Goal: Task Accomplishment & Management: Complete application form

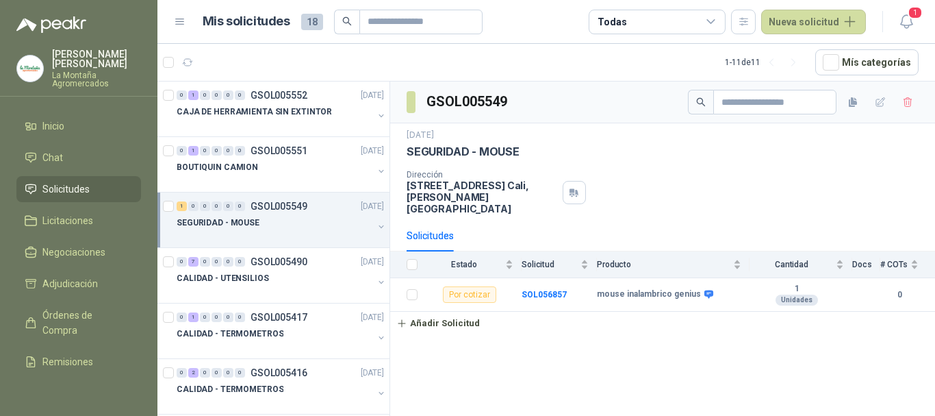
click at [277, 229] on div "SEGURIDAD - MOUSE" at bounding box center [275, 222] width 197 height 16
click at [294, 284] on div "mouse inalambrico genius" at bounding box center [288, 278] width 192 height 16
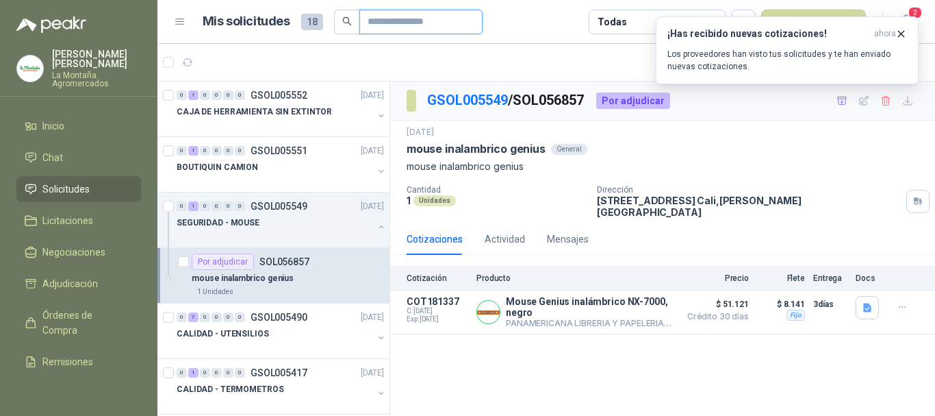
click at [414, 23] on input "text" at bounding box center [416, 21] width 96 height 23
click at [901, 32] on icon "button" at bounding box center [902, 34] width 12 height 12
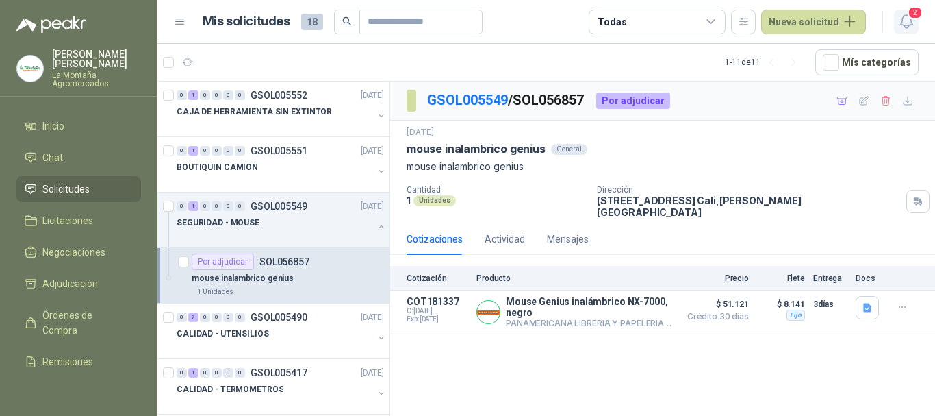
click at [904, 22] on icon "button" at bounding box center [906, 21] width 17 height 17
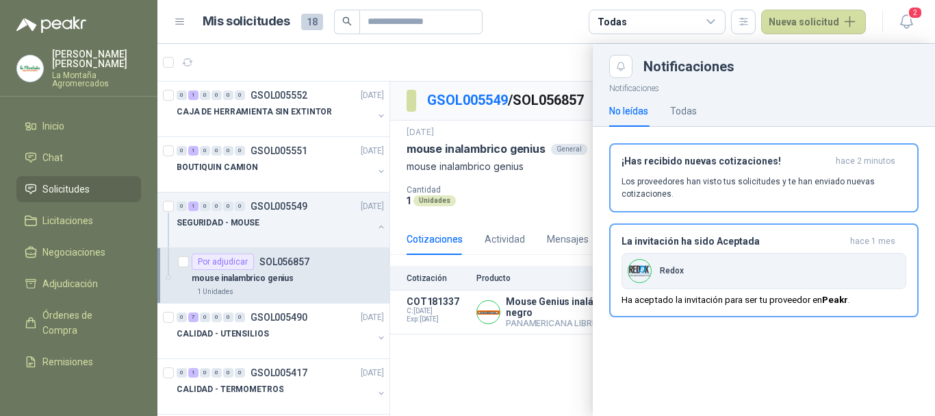
drag, startPoint x: 496, startPoint y: 366, endPoint x: 618, endPoint y: 22, distance: 365.6
click at [497, 367] on div at bounding box center [547, 230] width 778 height 372
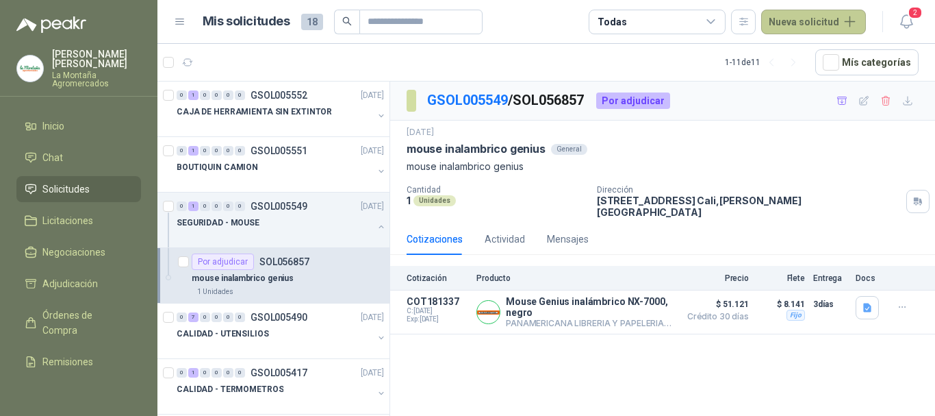
click at [827, 26] on button "Nueva solicitud" at bounding box center [814, 22] width 105 height 25
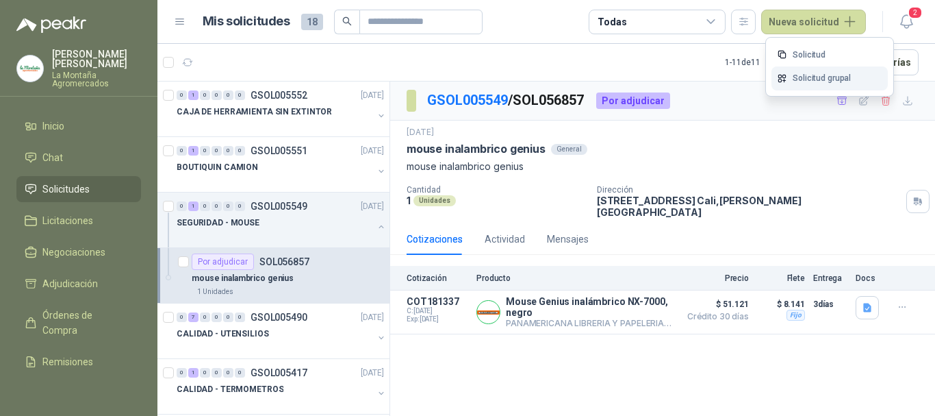
click at [807, 77] on link "Solicitud grupal" at bounding box center [830, 78] width 116 height 24
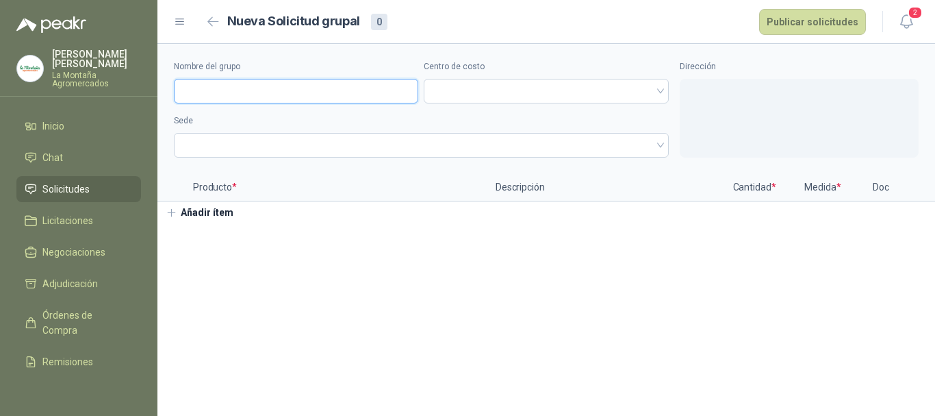
click at [231, 91] on input "Nombre del grupo" at bounding box center [296, 91] width 244 height 25
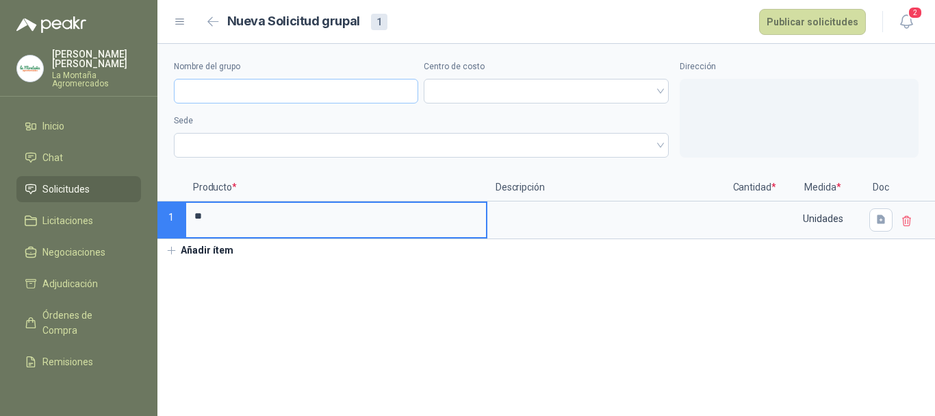
type input "*"
click at [219, 94] on input "Nombre del grupo" at bounding box center [296, 91] width 244 height 25
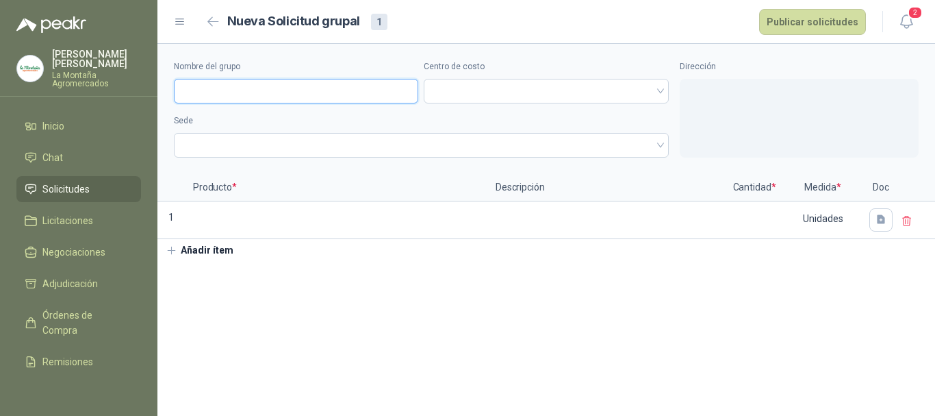
type input "**********"
click at [472, 99] on span at bounding box center [546, 91] width 228 height 21
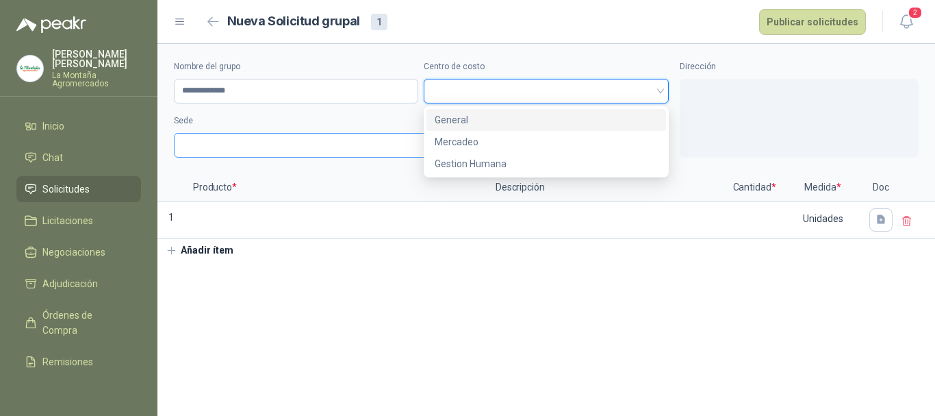
drag, startPoint x: 470, startPoint y: 118, endPoint x: 332, endPoint y: 155, distance: 142.5
click at [469, 118] on div "General" at bounding box center [546, 119] width 223 height 15
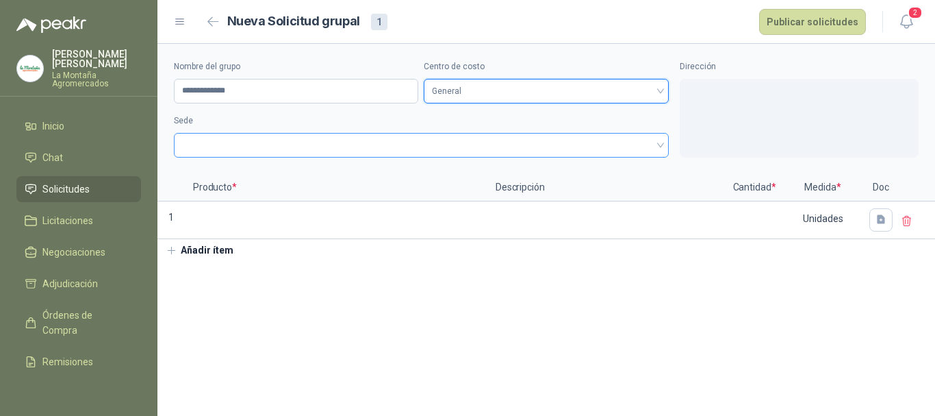
click at [227, 153] on span at bounding box center [421, 145] width 479 height 21
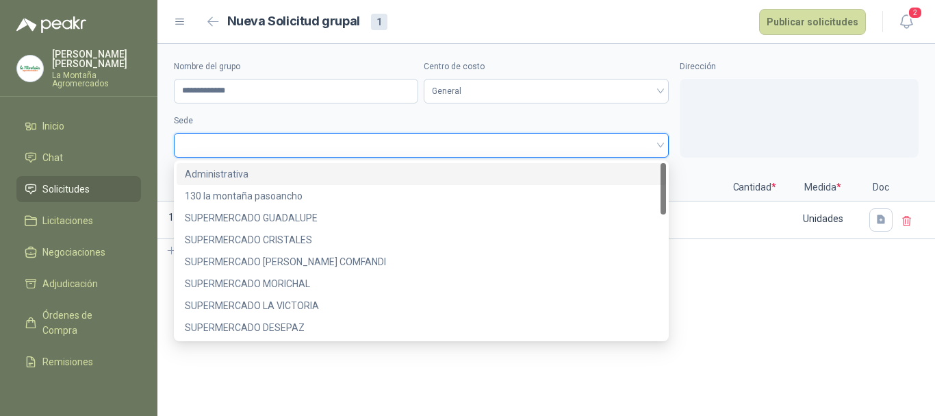
click at [218, 176] on div "Administrativa" at bounding box center [421, 173] width 473 height 15
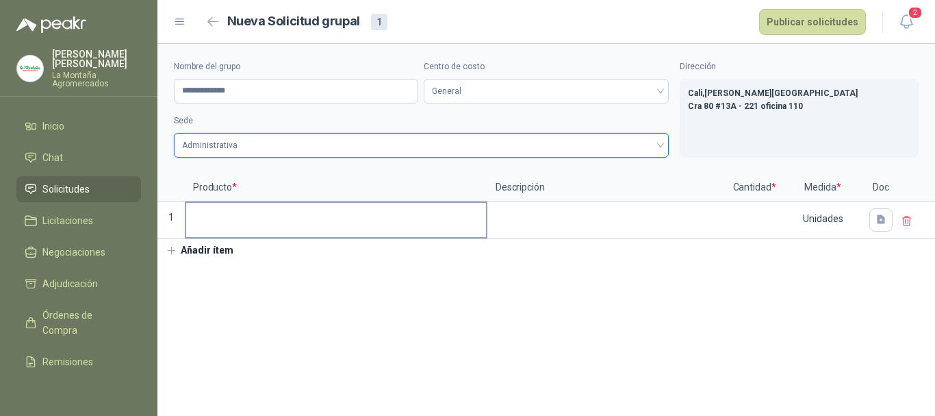
click at [239, 227] on input at bounding box center [336, 216] width 300 height 27
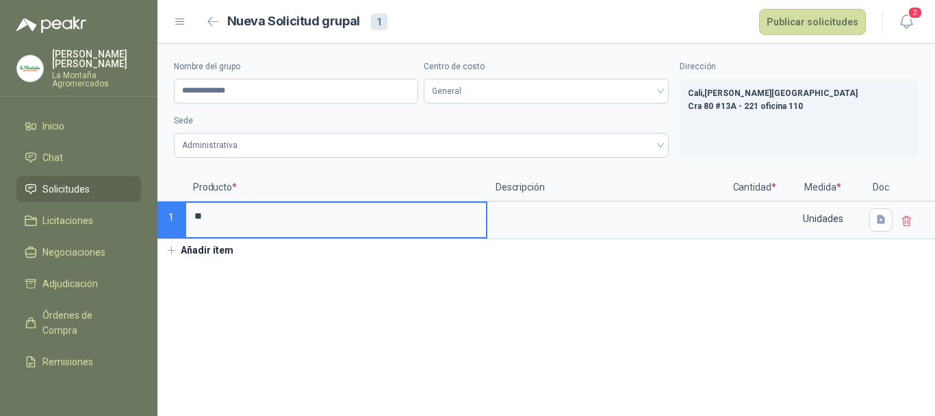
type input "*"
type input "**********"
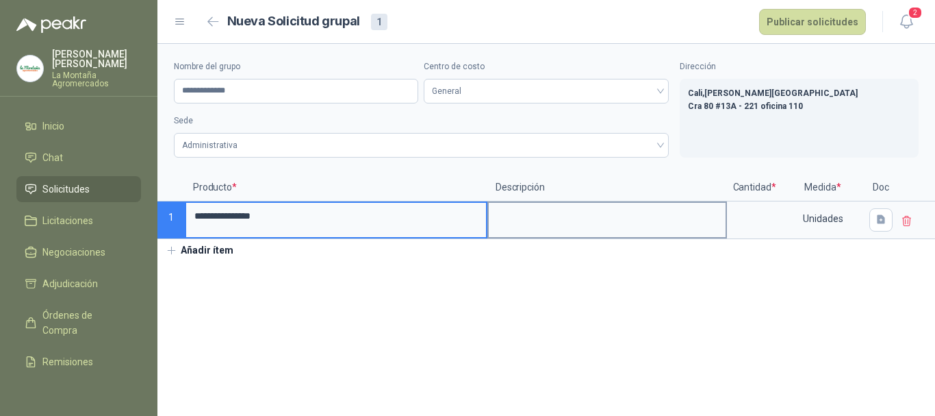
click at [539, 222] on textarea at bounding box center [607, 219] width 237 height 32
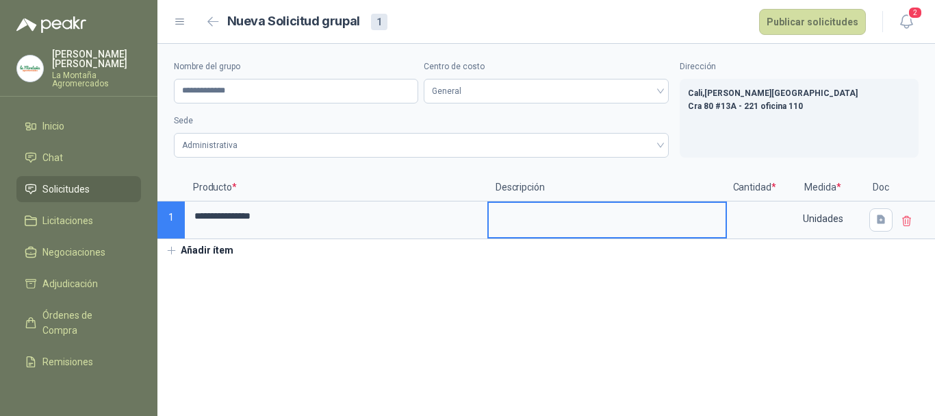
type textarea "*"
type textarea "**"
type textarea "***"
type textarea "****"
type textarea "*****"
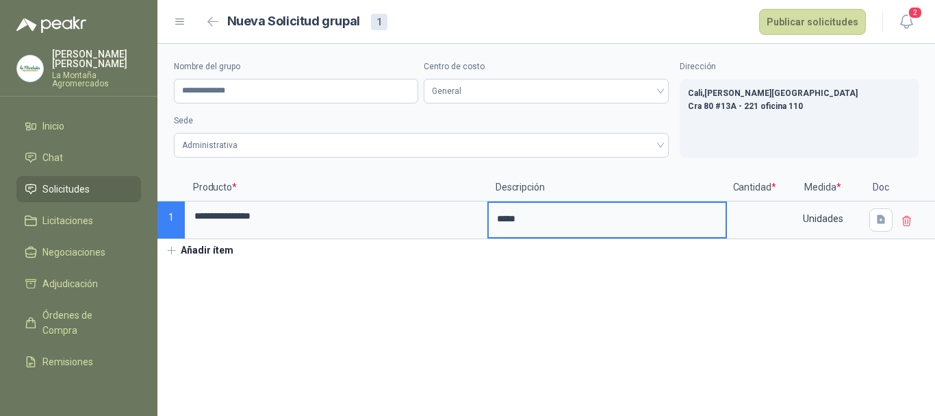
type textarea "******"
type textarea "*******"
type textarea "*********"
type textarea "**********"
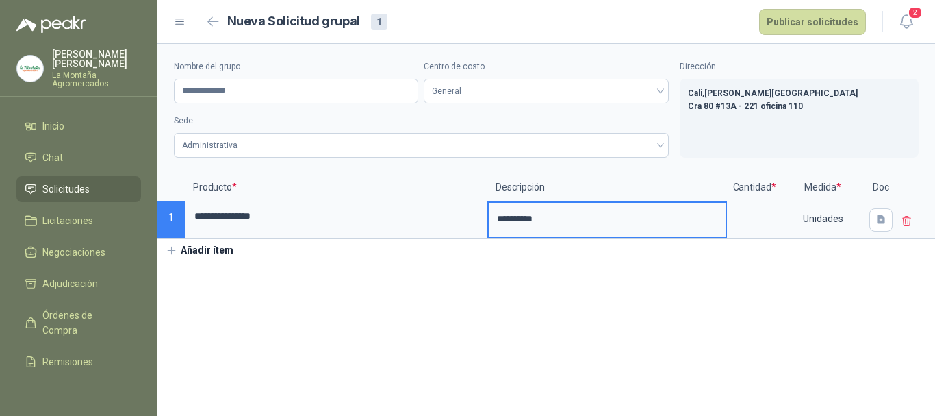
type textarea "**********"
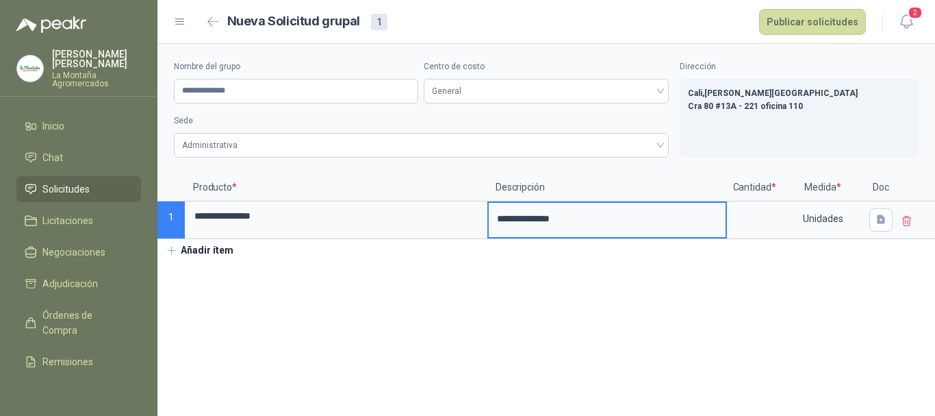
type textarea "**********"
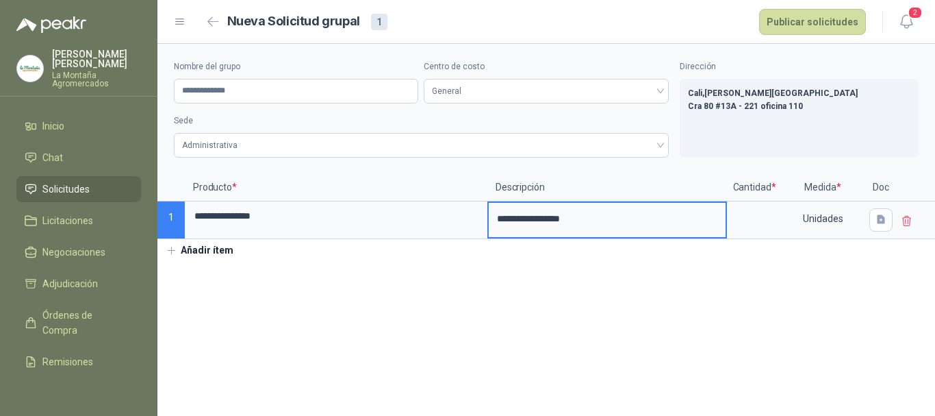
type textarea "**********"
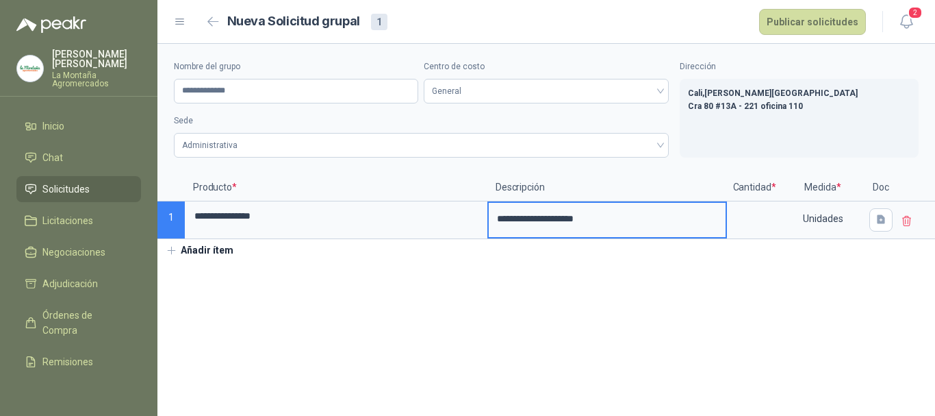
type textarea "**********"
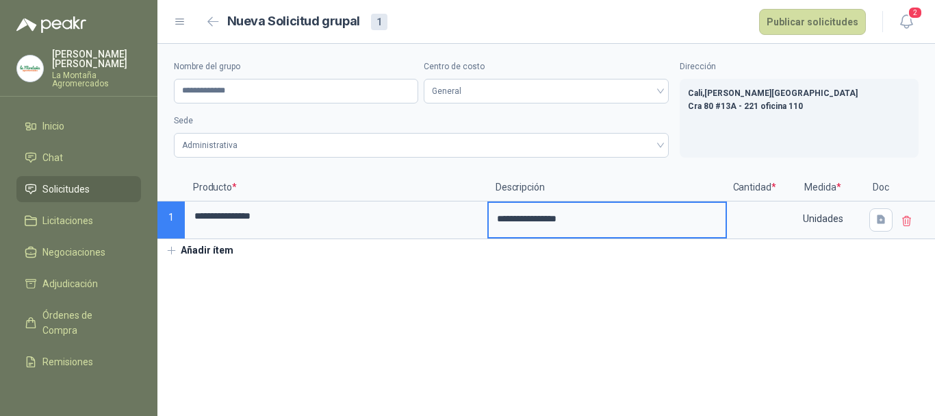
type textarea "**********"
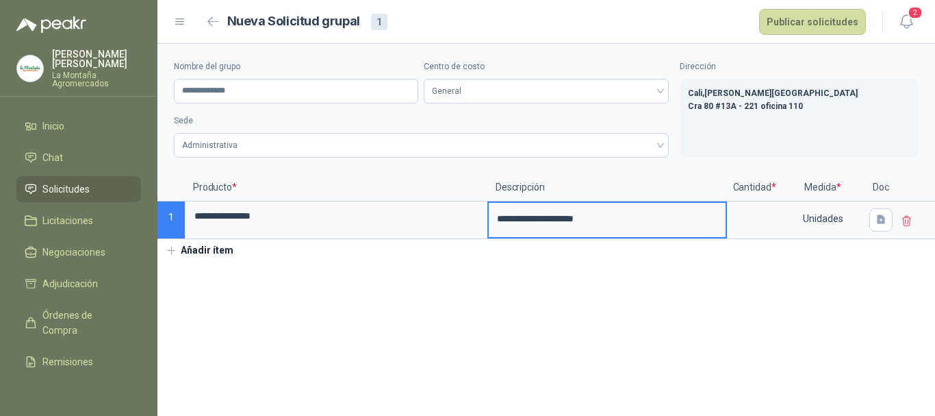
type textarea "**********"
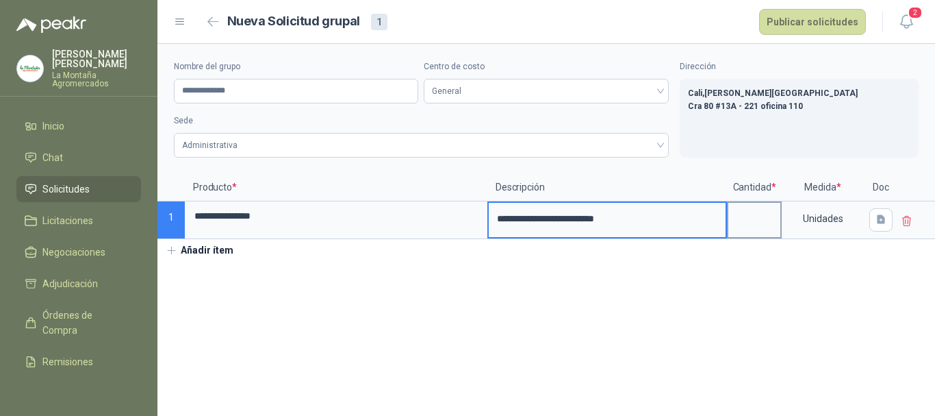
type textarea "**********"
click at [761, 216] on input at bounding box center [755, 216] width 52 height 27
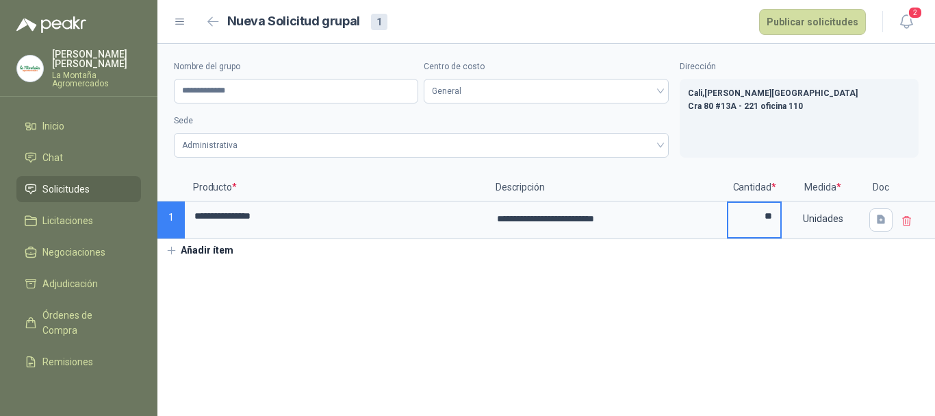
type input "**"
click at [762, 351] on section "**********" at bounding box center [547, 230] width 778 height 372
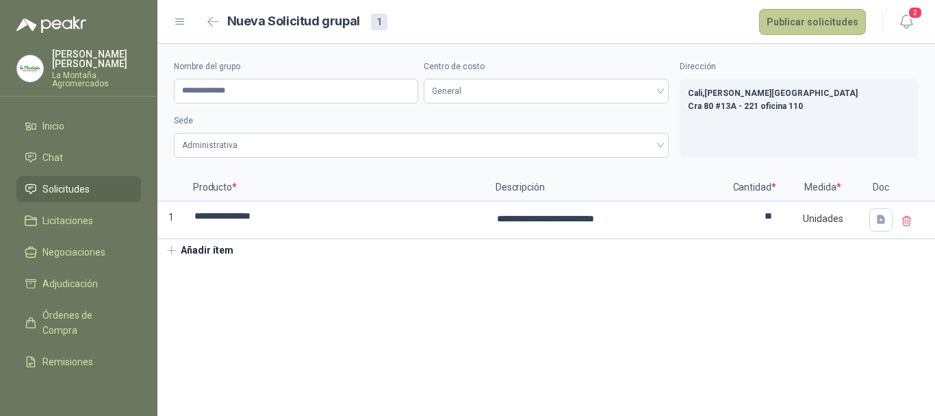
click at [800, 25] on button "Publicar solicitudes" at bounding box center [812, 22] width 107 height 26
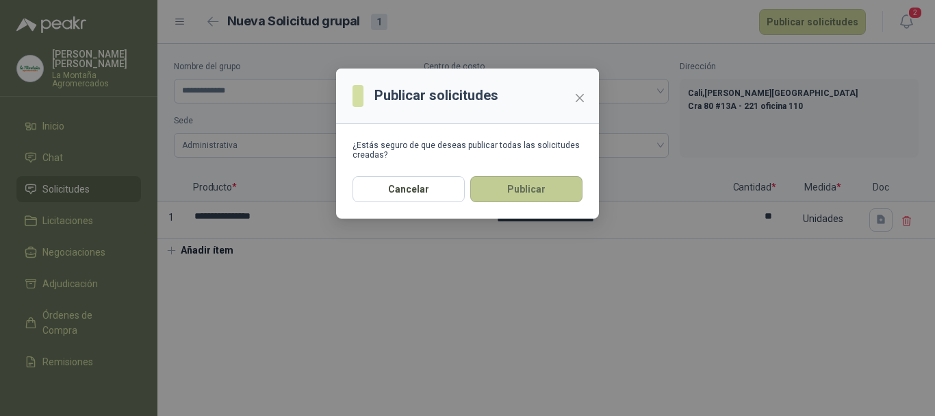
click at [521, 186] on button "Publicar" at bounding box center [526, 189] width 112 height 26
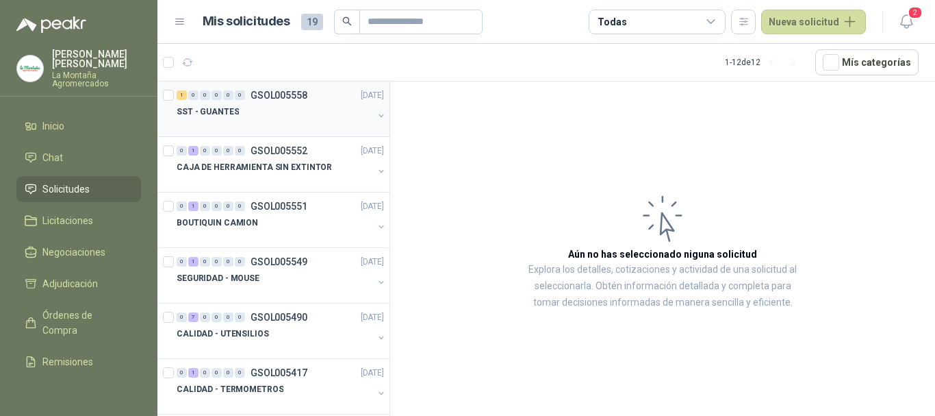
click at [260, 121] on div at bounding box center [275, 125] width 197 height 11
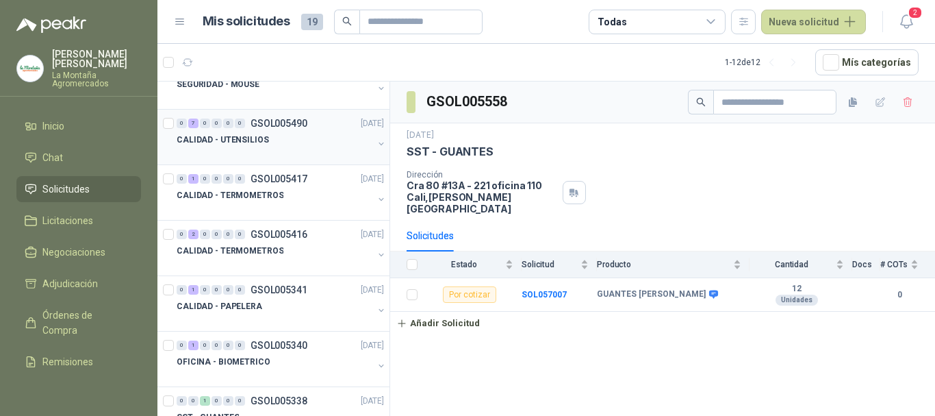
scroll to position [205, 0]
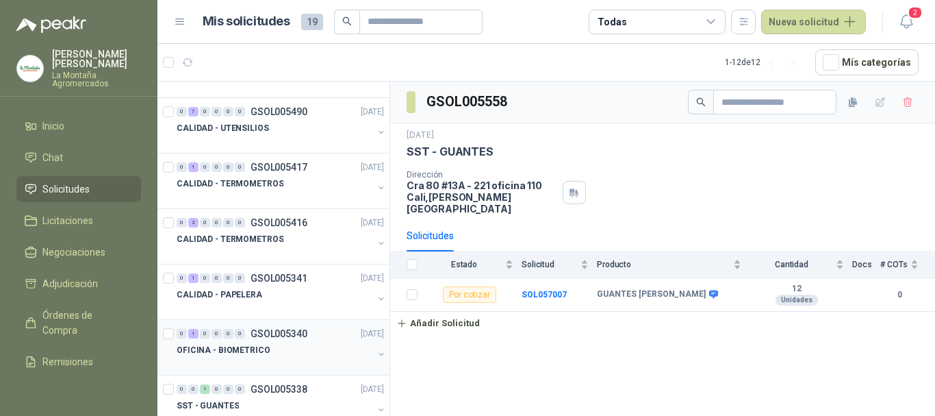
click at [277, 353] on div "OFICINA - BIOMETRICO" at bounding box center [275, 350] width 197 height 16
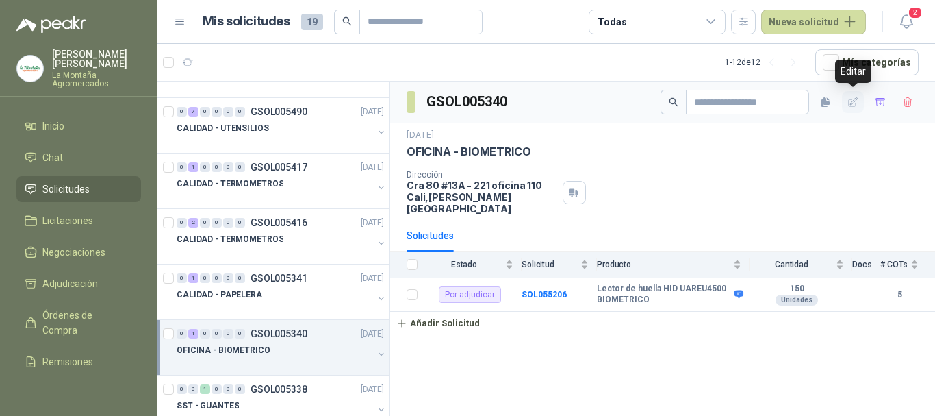
click at [855, 101] on icon "button" at bounding box center [853, 101] width 9 height 9
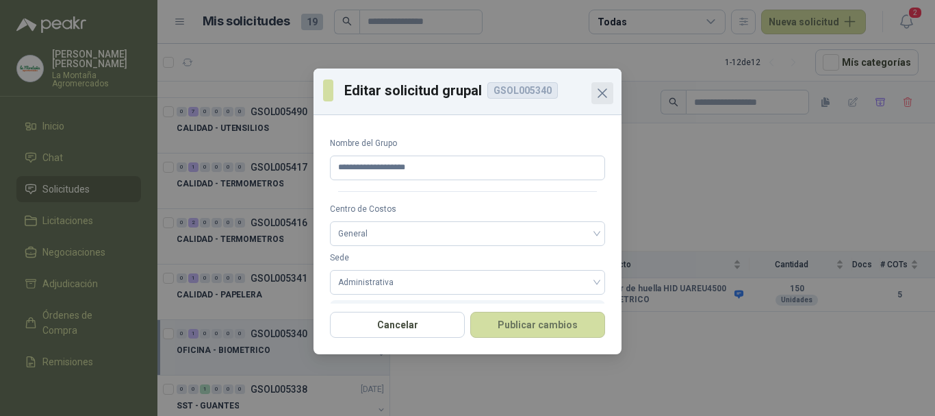
click at [601, 94] on icon "Close" at bounding box center [603, 93] width 8 height 8
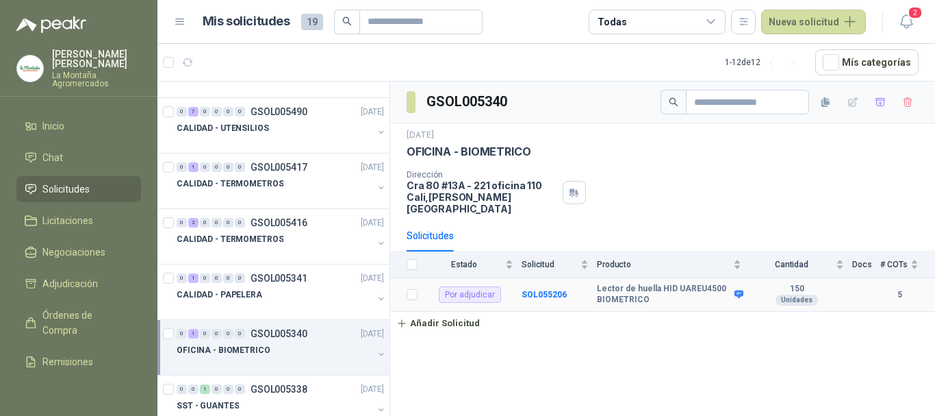
click at [796, 284] on b "150" at bounding box center [797, 289] width 95 height 11
click at [814, 260] on span "Cantidad" at bounding box center [792, 265] width 84 height 10
click at [783, 260] on span "Cantidad" at bounding box center [792, 265] width 84 height 10
click at [787, 257] on div "Cantidad" at bounding box center [797, 264] width 95 height 14
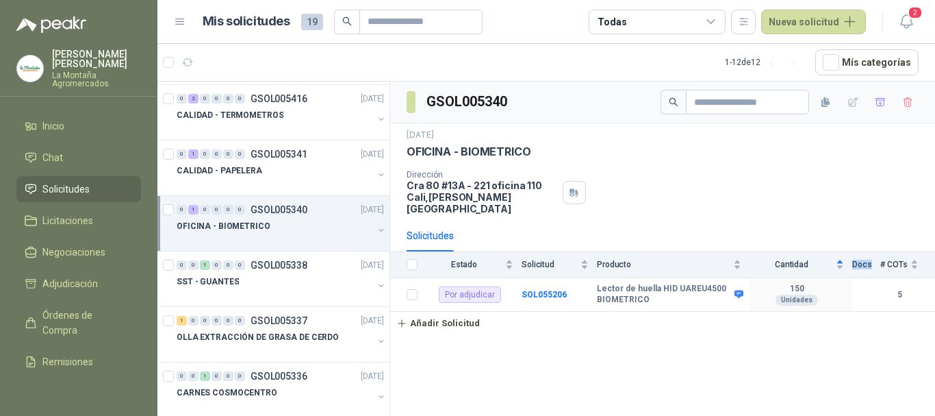
scroll to position [342, 0]
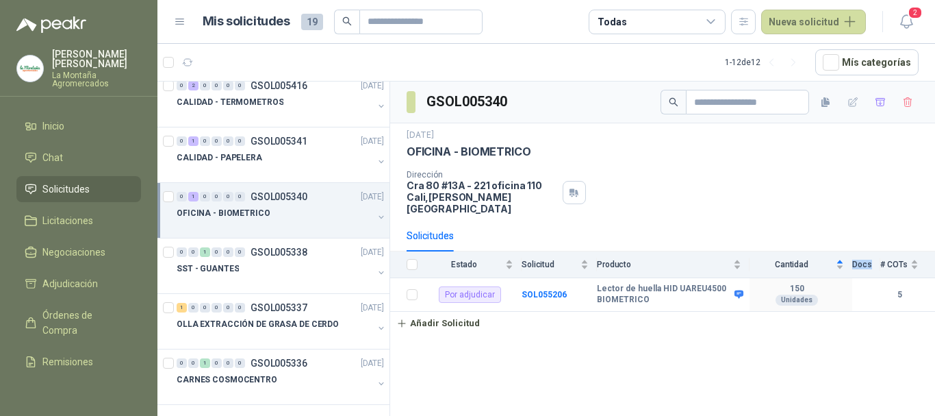
click at [245, 208] on p "OFICINA - BIOMETRICO" at bounding box center [224, 213] width 94 height 13
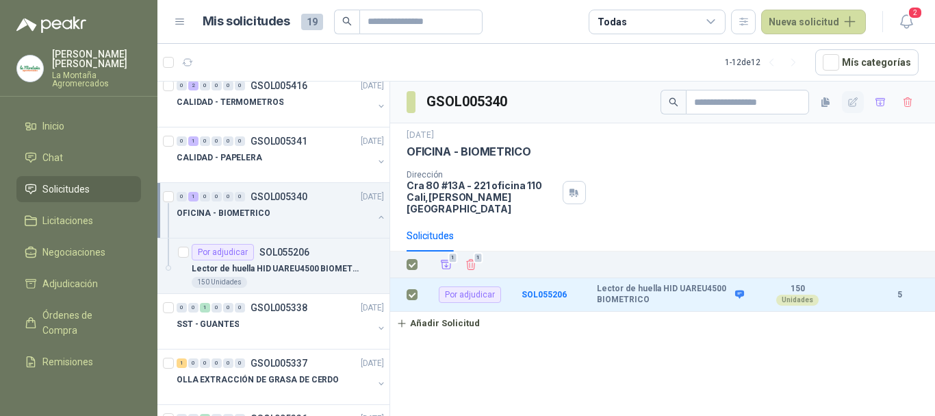
click at [845, 101] on button "button" at bounding box center [853, 102] width 22 height 22
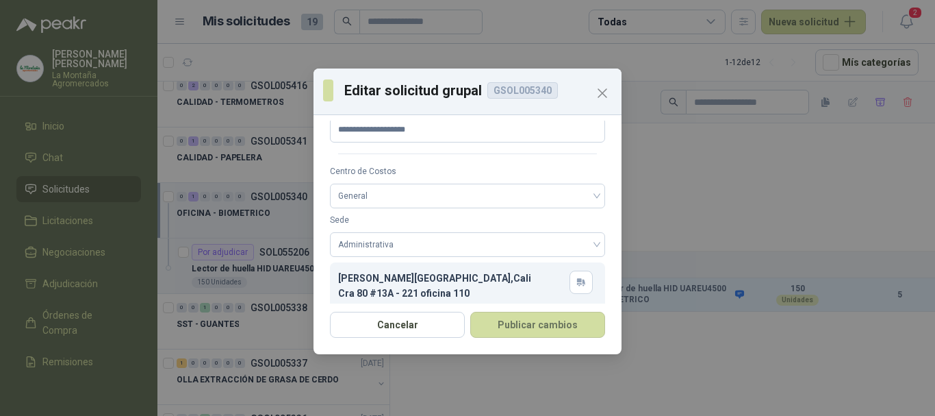
scroll to position [54, 0]
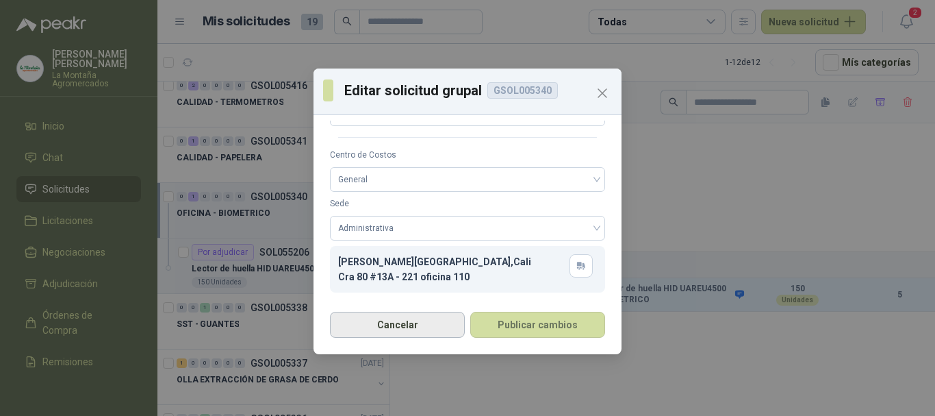
click at [414, 324] on button "Cancelar" at bounding box center [397, 325] width 135 height 26
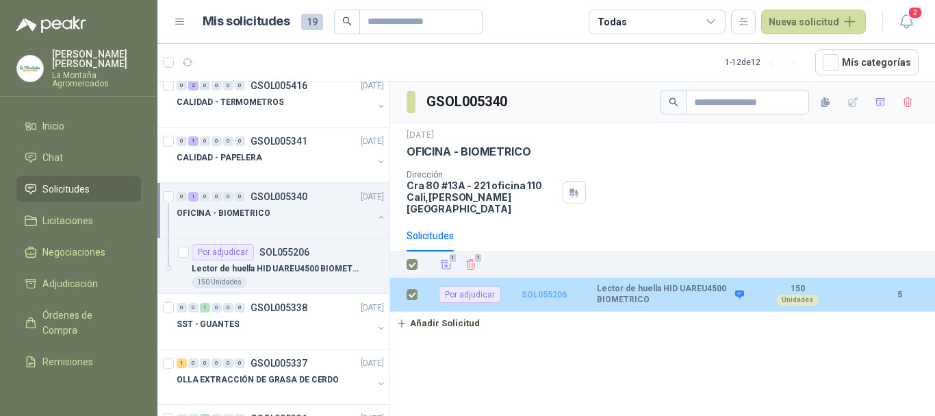
click at [538, 290] on b "SOL055206" at bounding box center [544, 295] width 45 height 10
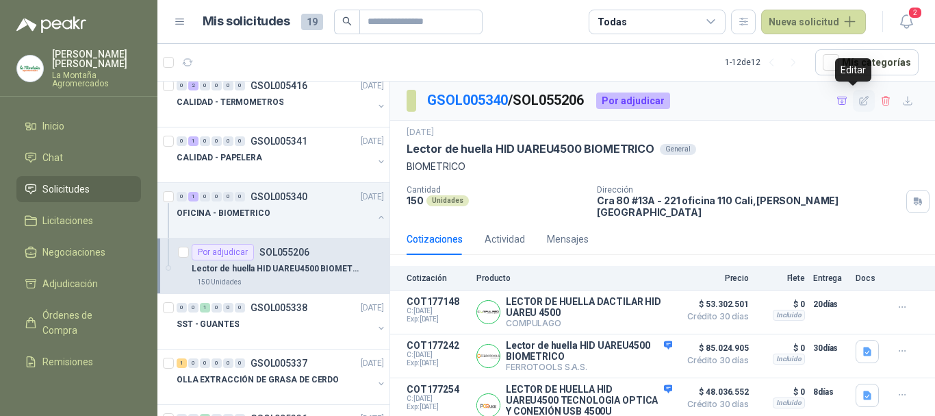
click at [859, 99] on icon "button" at bounding box center [865, 101] width 12 height 12
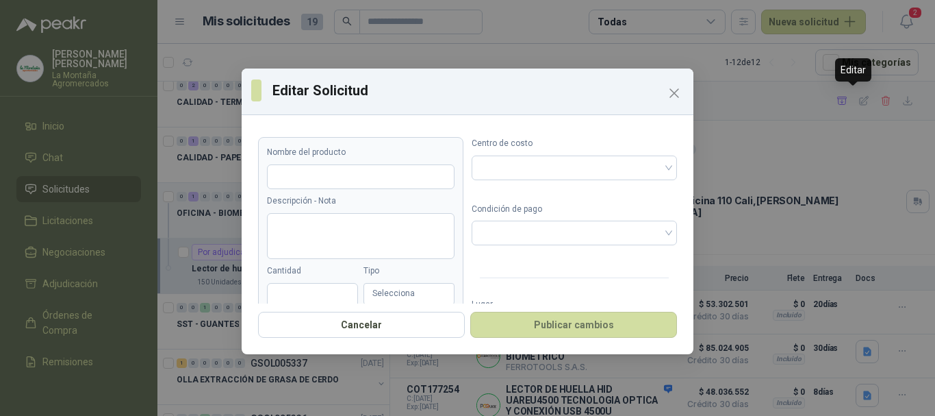
type input "**********"
type textarea "**********"
type input "***"
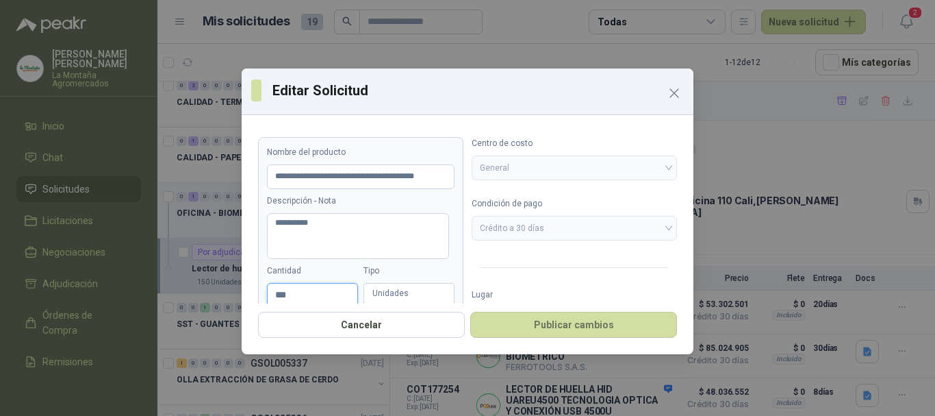
drag, startPoint x: 293, startPoint y: 294, endPoint x: 129, endPoint y: 301, distance: 163.8
click at [85, 300] on div "**********" at bounding box center [467, 208] width 935 height 416
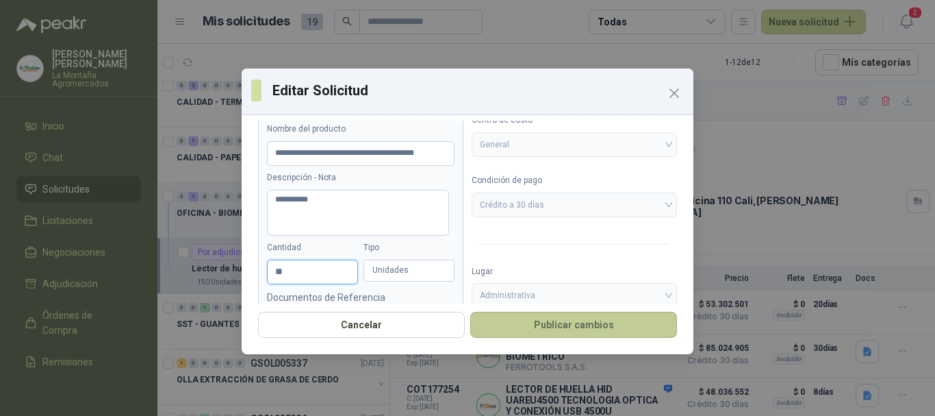
type input "**"
click at [568, 322] on button "Publicar cambios" at bounding box center [573, 325] width 207 height 26
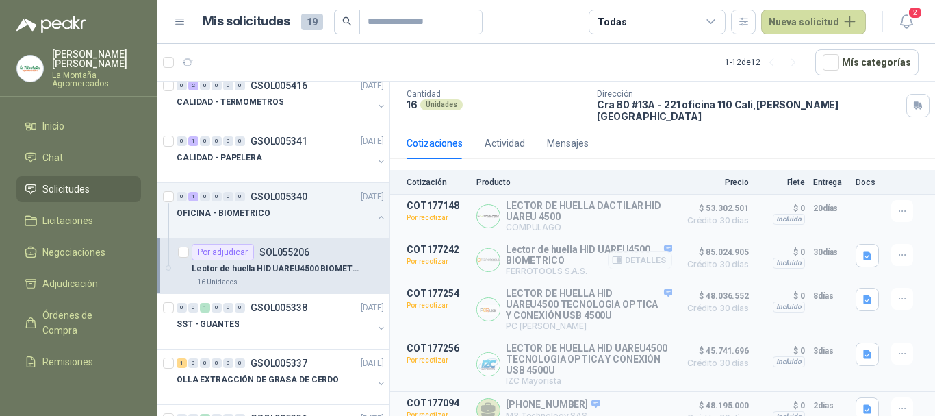
scroll to position [101, 0]
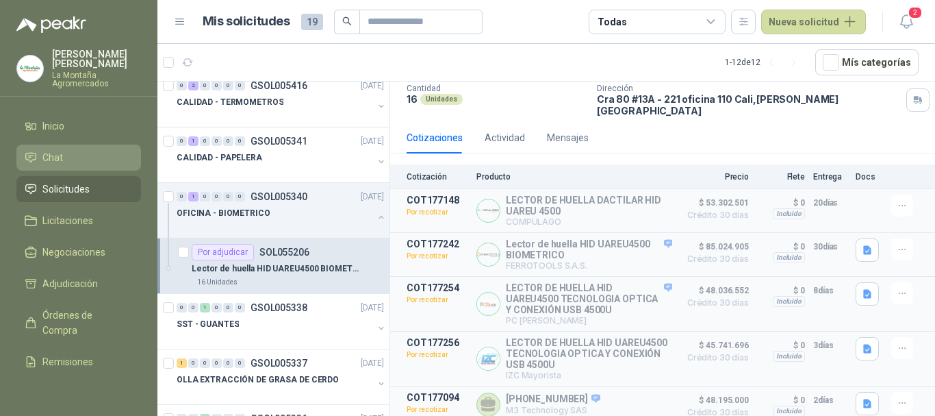
click at [54, 155] on span "Chat" at bounding box center [52, 157] width 21 height 15
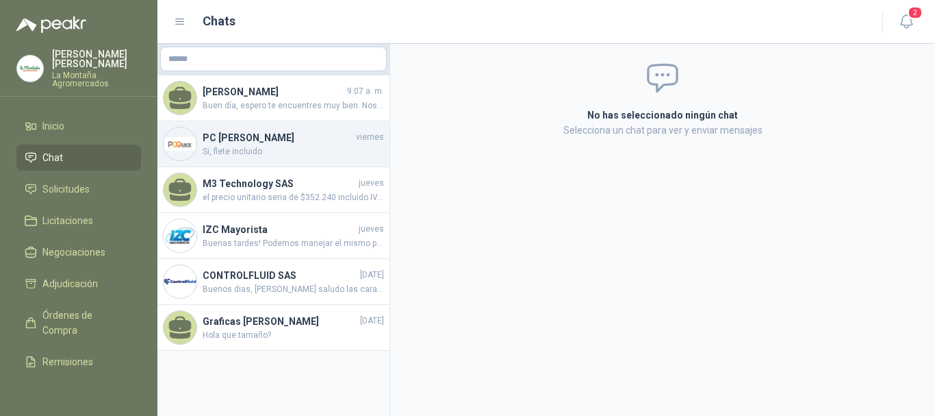
click at [277, 158] on span "Si, flete incluido" at bounding box center [293, 151] width 181 height 13
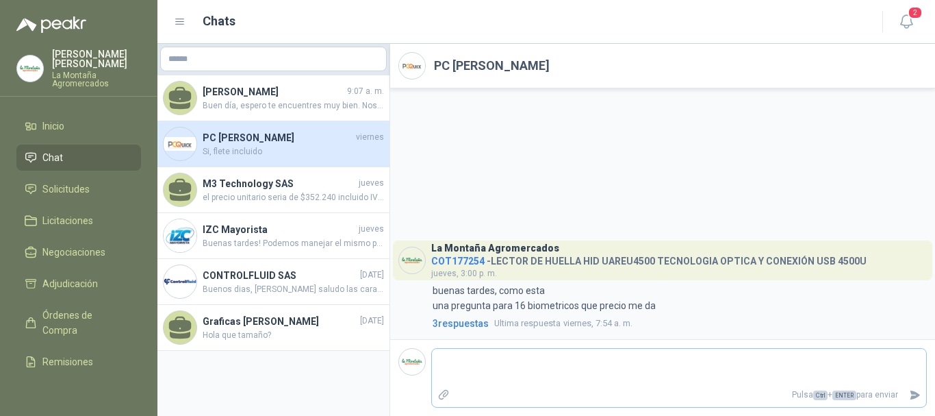
click at [486, 372] on textarea at bounding box center [679, 367] width 494 height 32
click at [449, 320] on span "3 respuesta s" at bounding box center [461, 323] width 56 height 15
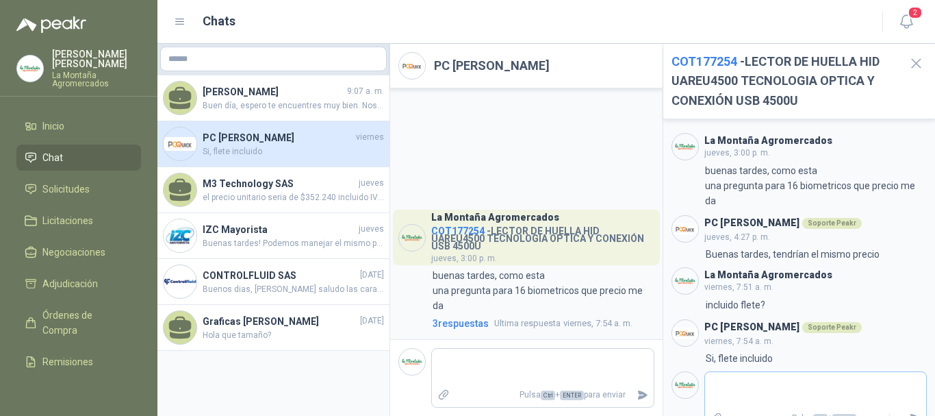
click at [790, 385] on textarea at bounding box center [816, 391] width 222 height 32
click at [726, 392] on textarea at bounding box center [816, 391] width 222 height 32
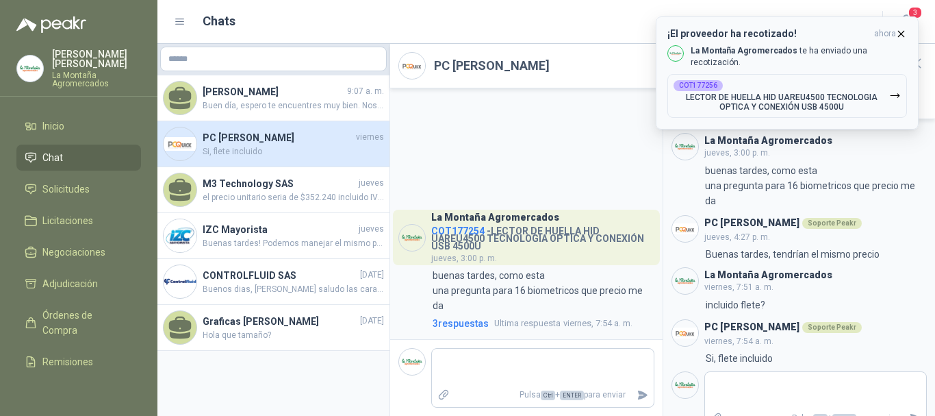
click at [733, 92] on p "LECTOR DE HUELLA HID UAREU4500 TECNOLOGIA OPTICA Y CONEXIÓN USB 4500U" at bounding box center [782, 101] width 216 height 19
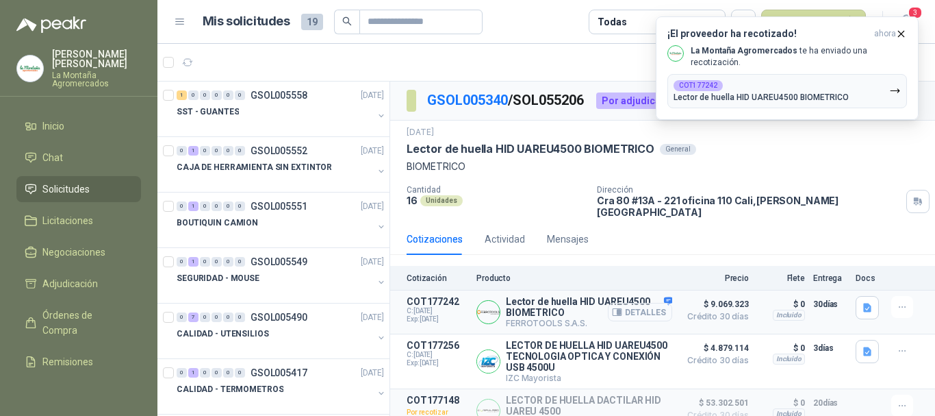
click at [623, 303] on button "Detalles" at bounding box center [640, 312] width 64 height 18
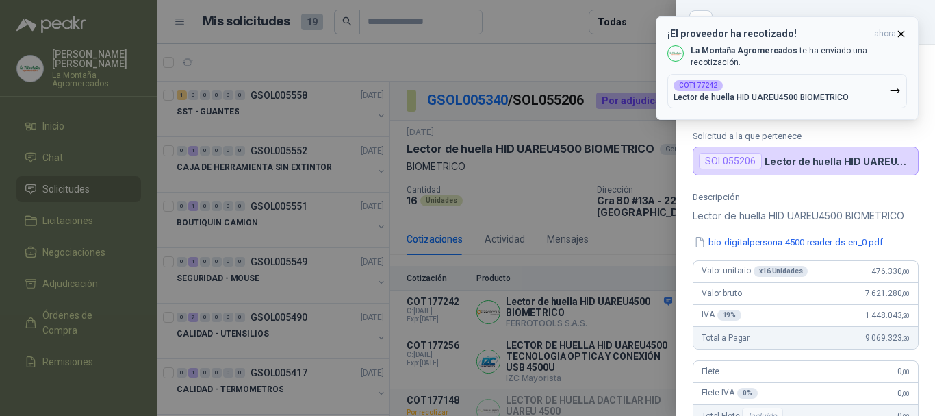
click at [905, 31] on icon "button" at bounding box center [901, 33] width 5 height 5
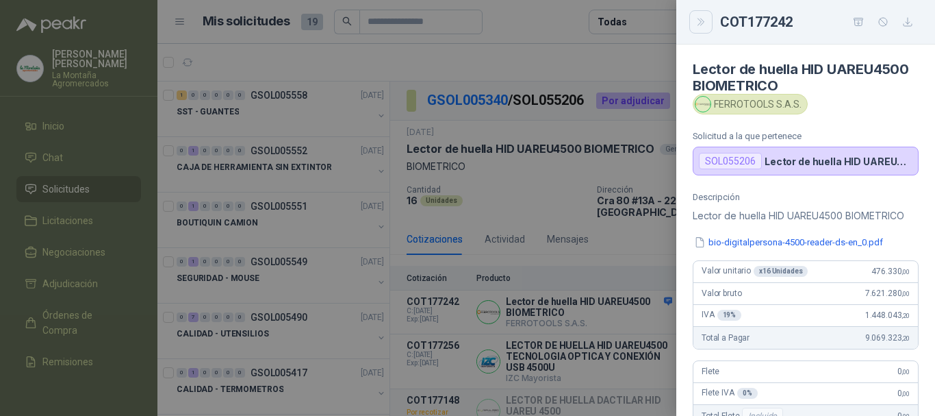
click at [692, 18] on button "Close" at bounding box center [701, 21] width 23 height 23
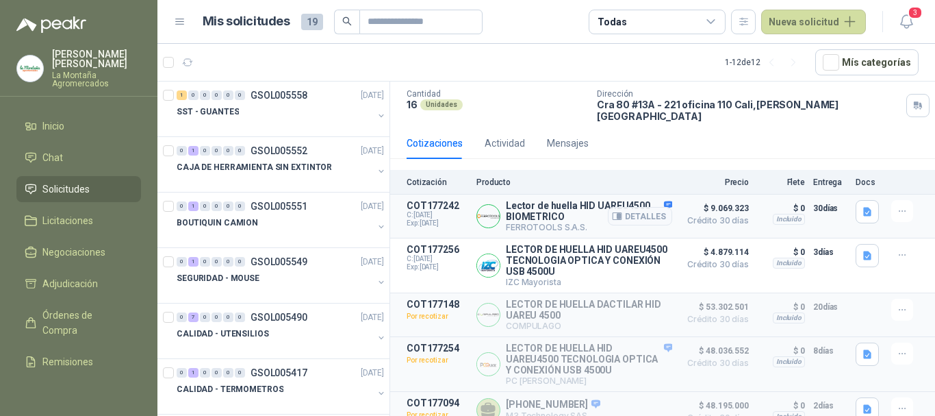
scroll to position [101, 0]
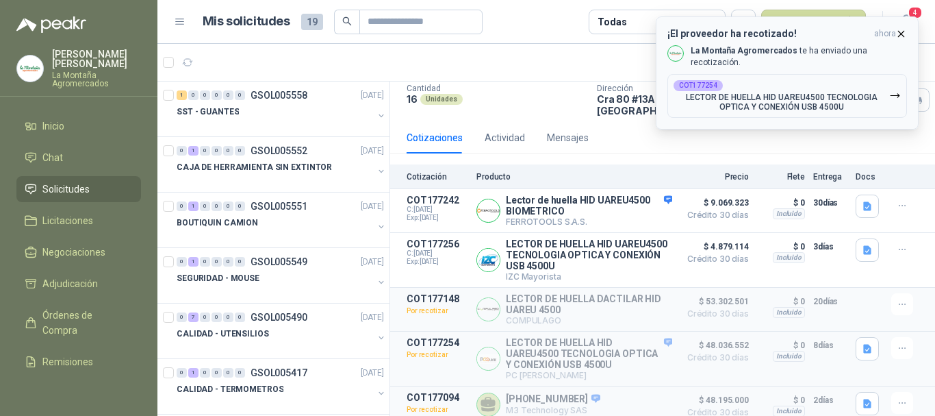
click at [787, 99] on p "LECTOR DE HUELLA HID UAREU4500 TECNOLOGIA OPTICA Y CONEXIÓN USB 4500U" at bounding box center [782, 101] width 216 height 19
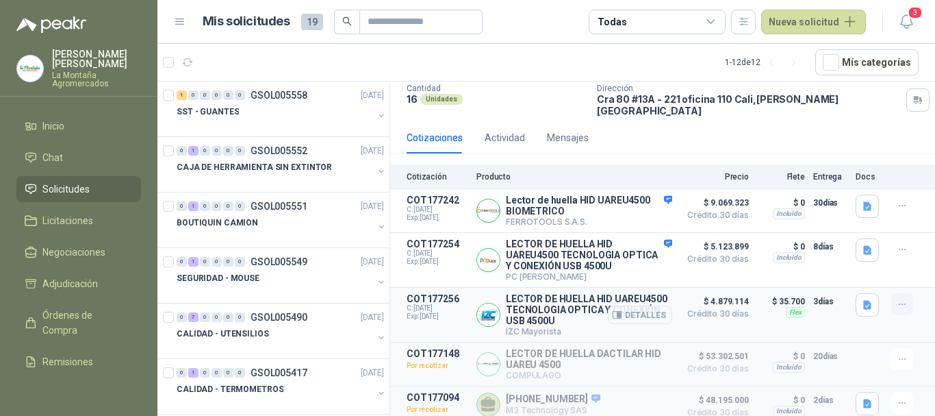
click at [897, 302] on icon "button" at bounding box center [903, 305] width 12 height 12
click at [627, 308] on button "Detalles" at bounding box center [640, 314] width 64 height 18
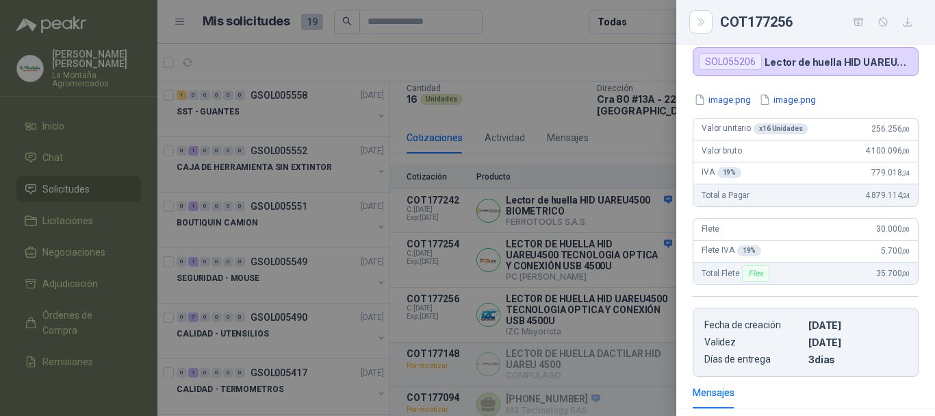
scroll to position [115, 0]
click at [706, 24] on icon "Close" at bounding box center [702, 22] width 12 height 12
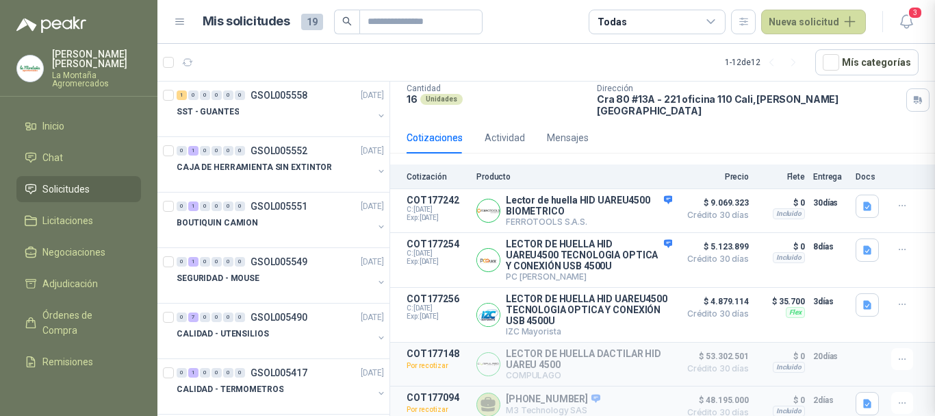
scroll to position [388, 0]
click at [614, 312] on icon "button" at bounding box center [617, 315] width 10 height 10
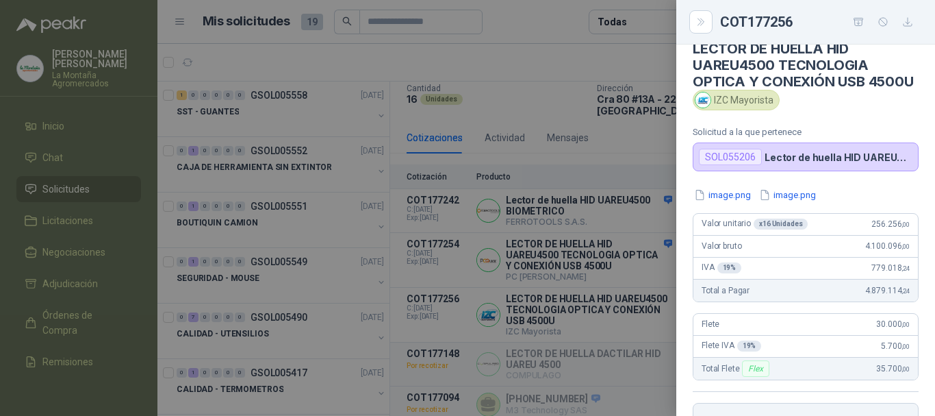
scroll to position [0, 0]
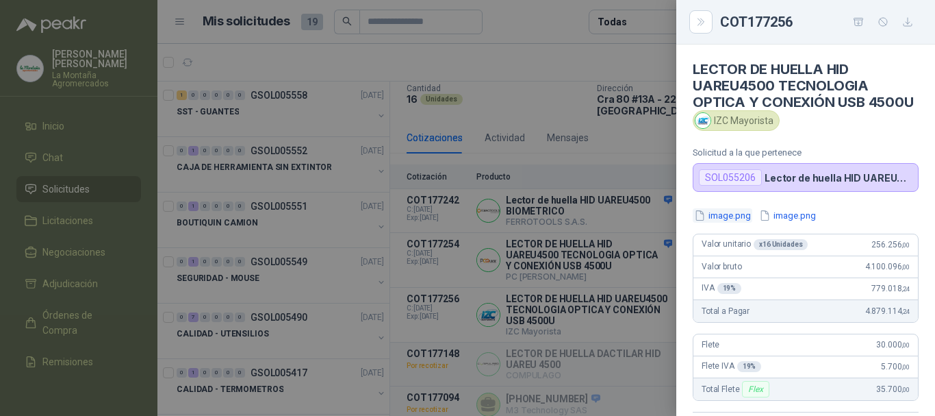
click at [722, 223] on button "image.png" at bounding box center [723, 215] width 60 height 14
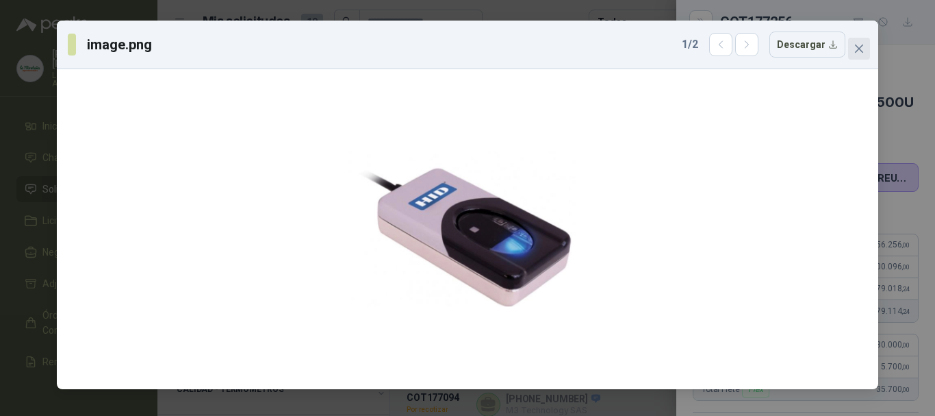
click at [862, 49] on icon "close" at bounding box center [859, 48] width 11 height 11
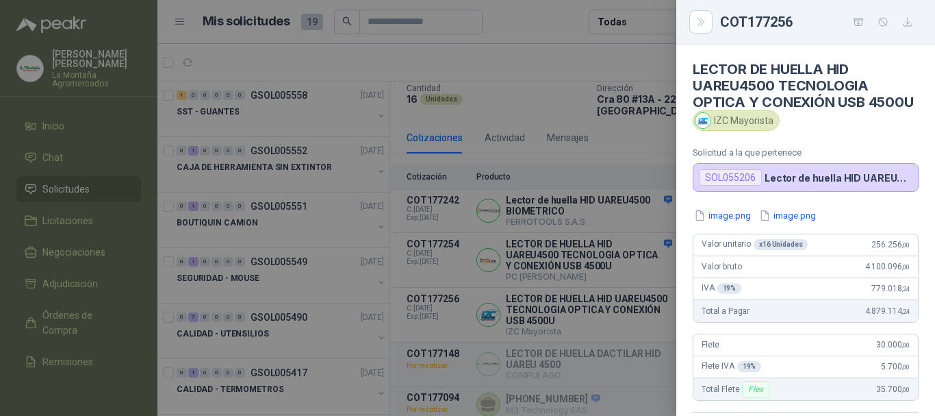
scroll to position [388, 0]
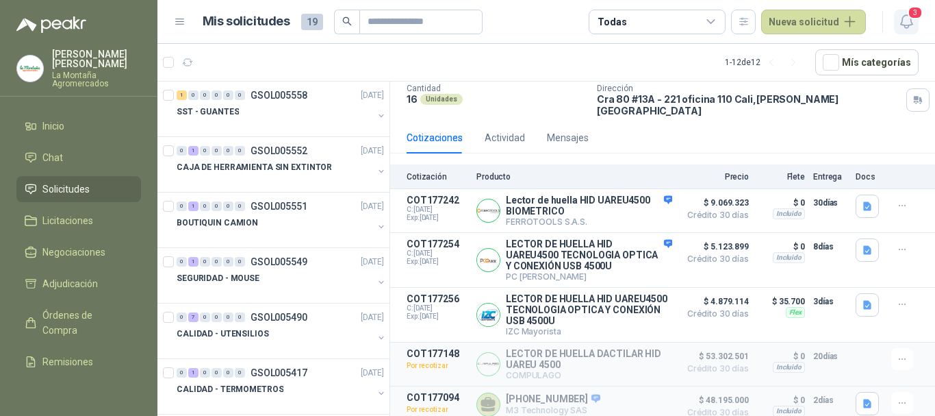
click at [912, 26] on icon "button" at bounding box center [906, 21] width 17 height 17
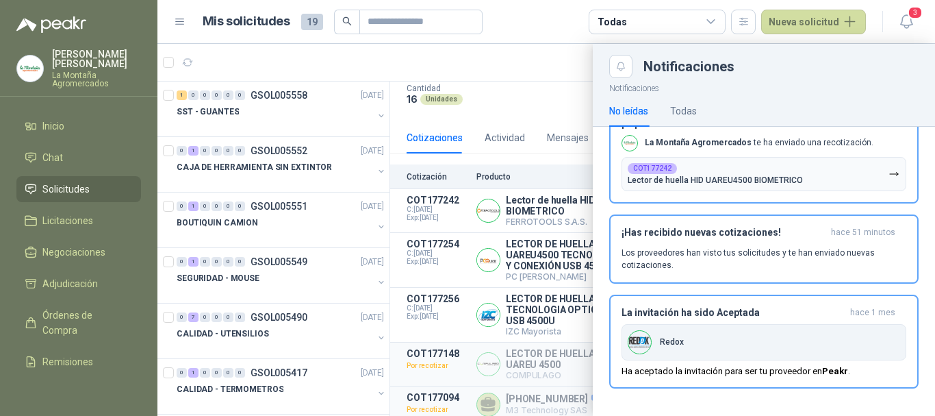
scroll to position [0, 0]
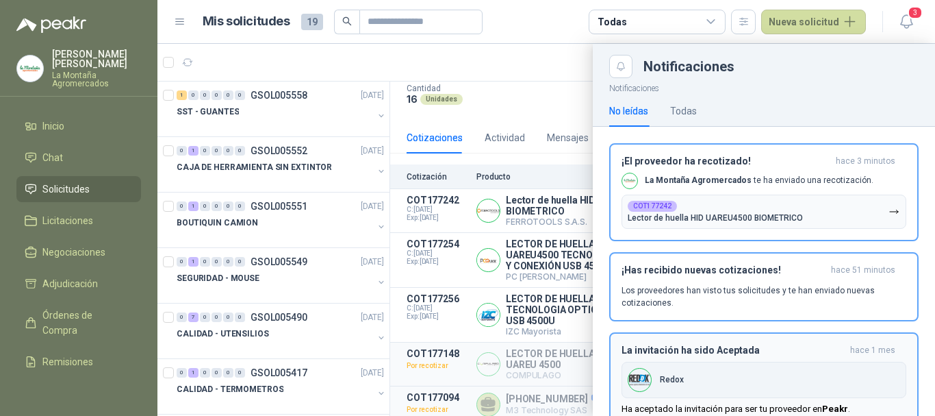
click at [802, 373] on div "Redox" at bounding box center [764, 380] width 285 height 36
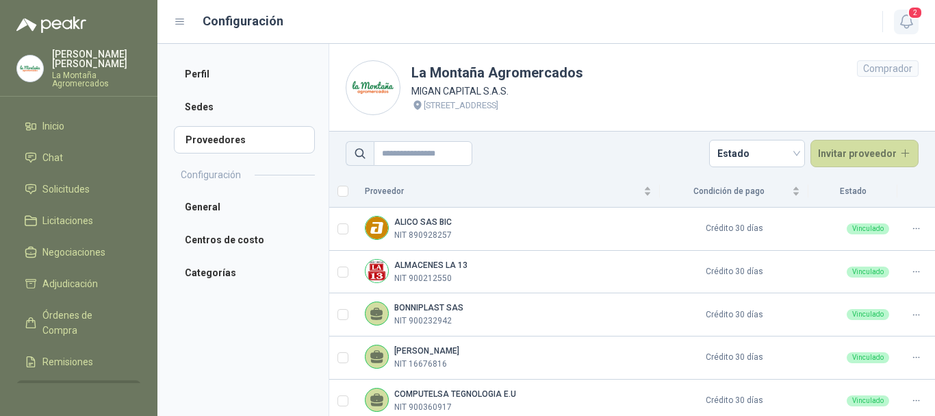
click at [908, 18] on icon "button" at bounding box center [906, 21] width 17 height 17
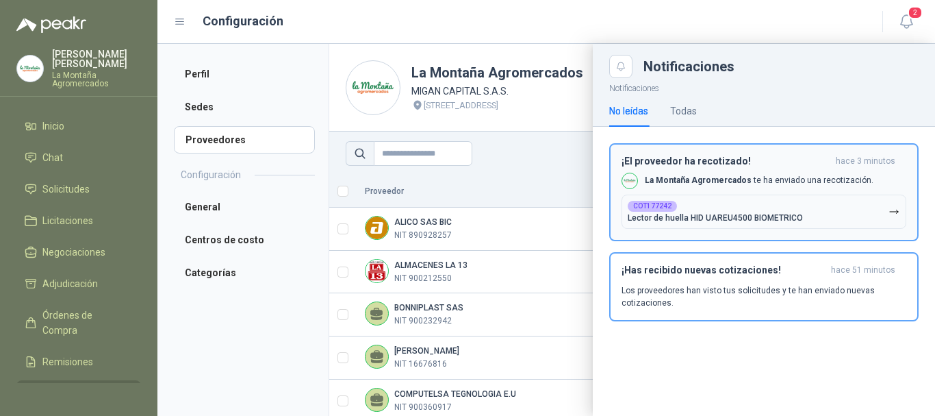
click at [697, 171] on div "¡El proveedor ha recotizado! hace 3 minutos La Montaña Agromercados te ha envia…" at bounding box center [764, 191] width 285 height 73
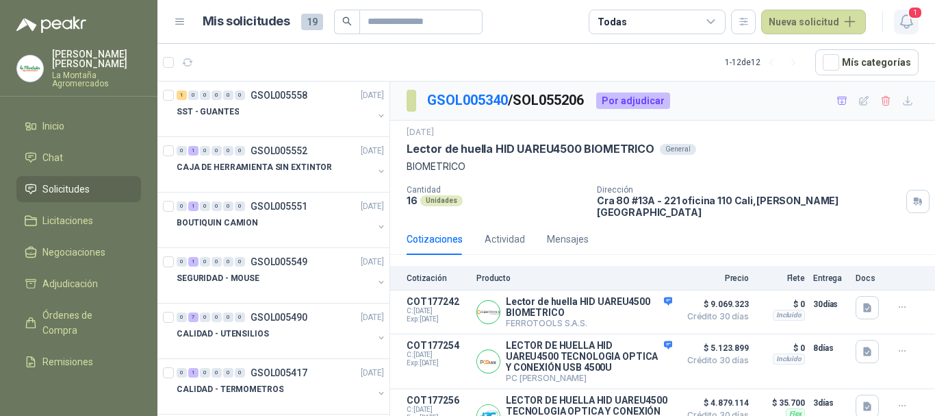
click at [916, 18] on span "1" at bounding box center [915, 12] width 15 height 13
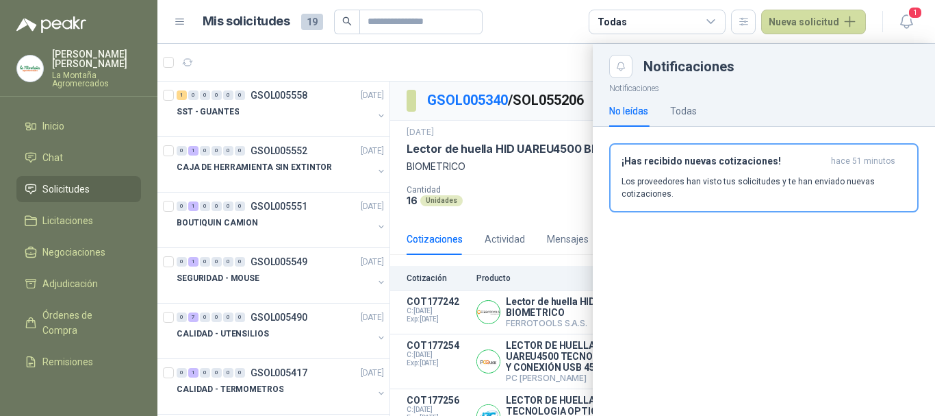
click at [690, 174] on div "¡Has recibido nuevas cotizaciones! hace 51 minutos Los proveedores han visto tu…" at bounding box center [764, 177] width 285 height 45
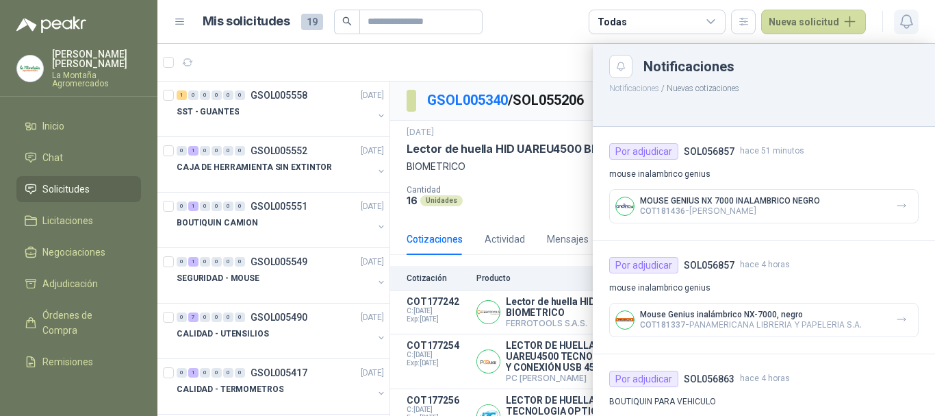
click at [908, 21] on icon "button" at bounding box center [906, 21] width 17 height 17
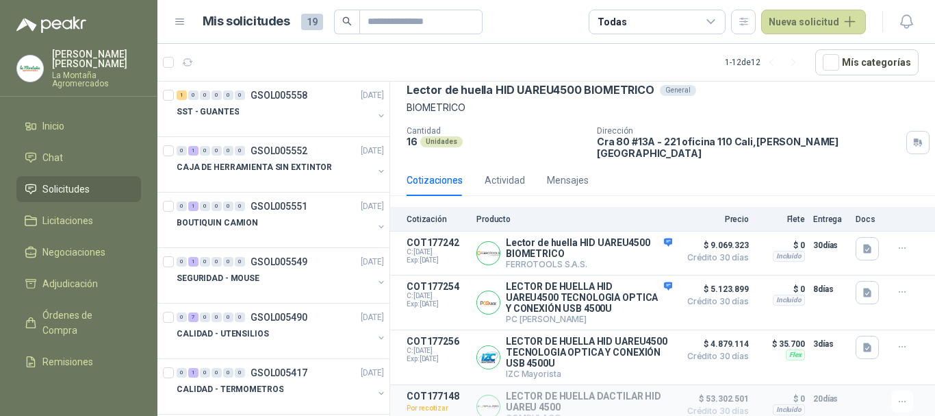
scroll to position [101, 0]
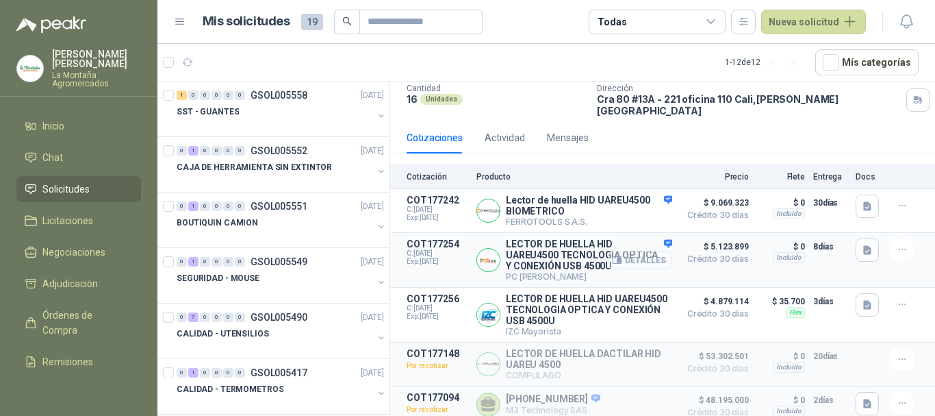
click at [641, 255] on button "Detalles" at bounding box center [640, 260] width 64 height 18
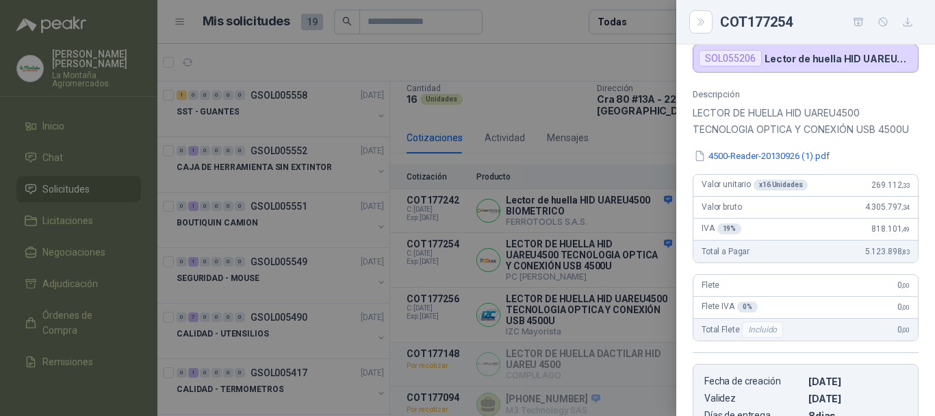
scroll to position [0, 0]
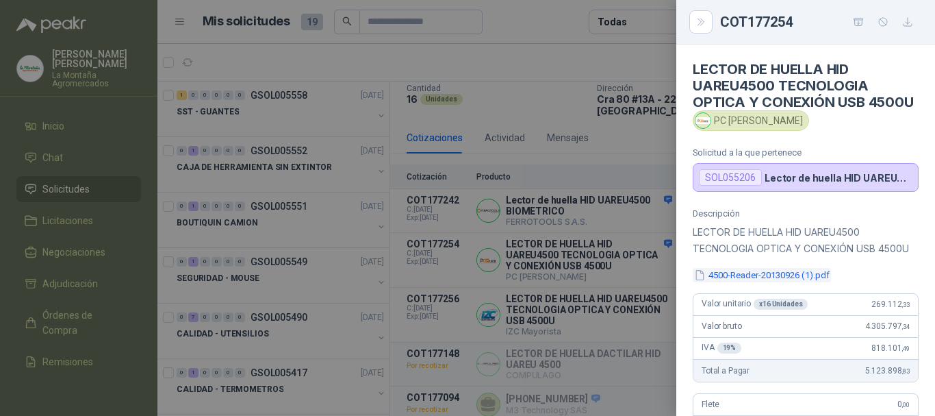
click at [776, 282] on button "4500-Reader-20130926 (1).pdf" at bounding box center [762, 275] width 138 height 14
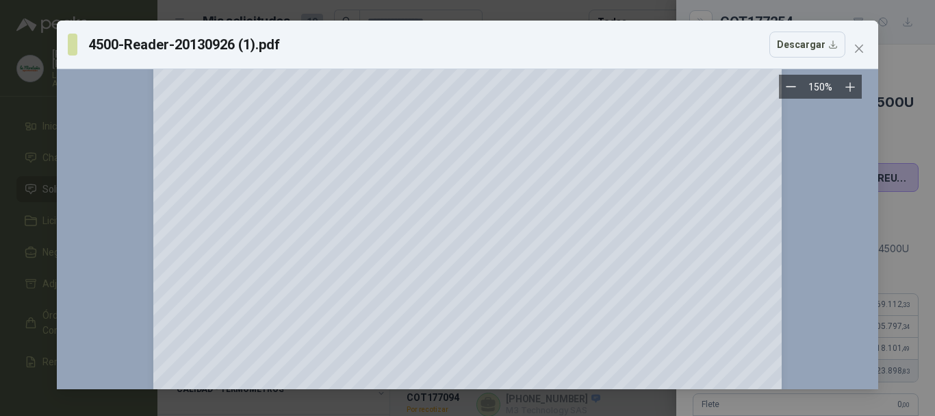
scroll to position [68, 0]
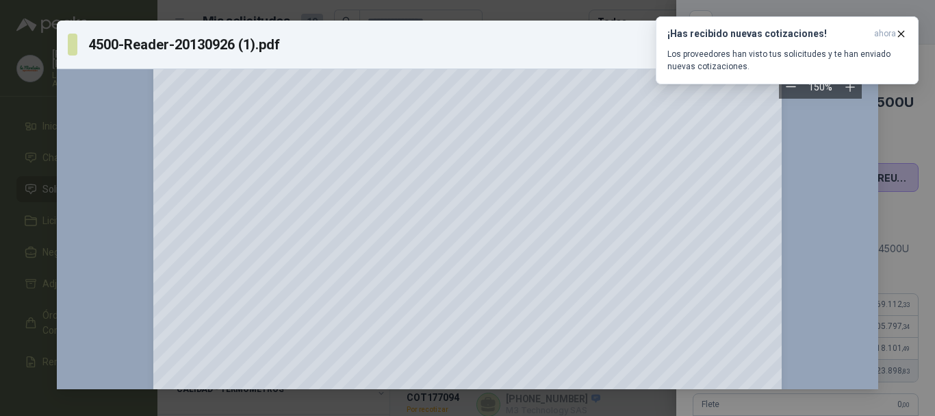
click at [787, 170] on div at bounding box center [468, 419] width 800 height 814
click at [900, 31] on icon "button" at bounding box center [902, 34] width 12 height 12
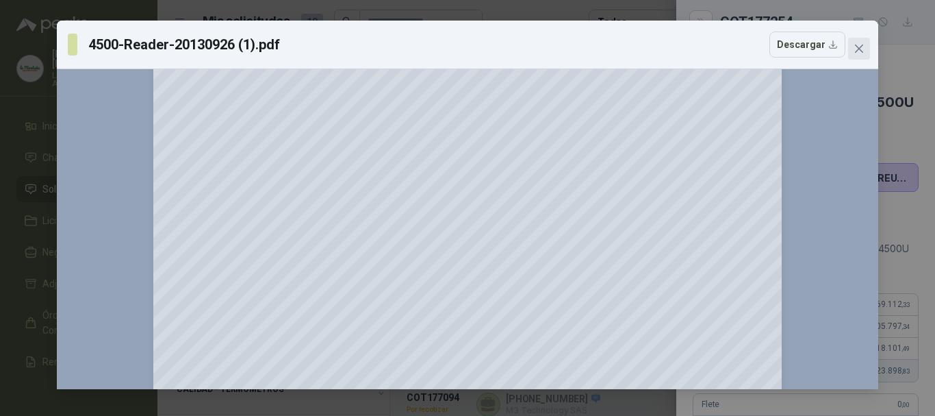
click at [868, 50] on span "Close" at bounding box center [860, 48] width 22 height 11
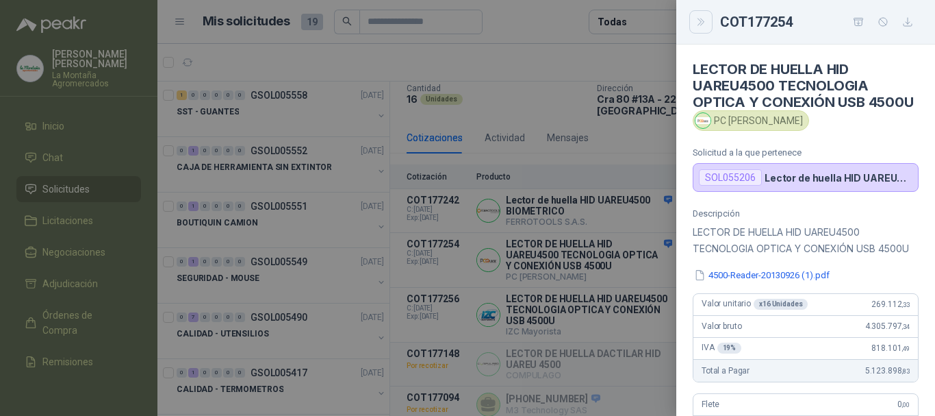
click at [699, 23] on icon "Close" at bounding box center [702, 22] width 12 height 12
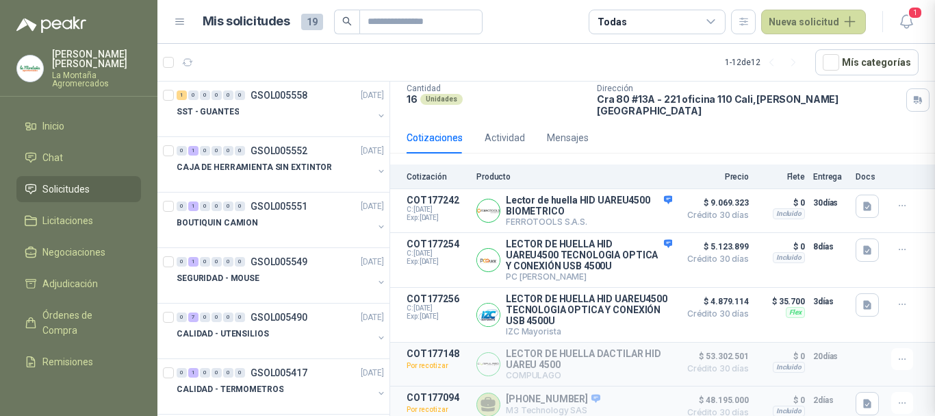
scroll to position [537, 0]
click at [627, 202] on button "Detalles" at bounding box center [640, 210] width 64 height 18
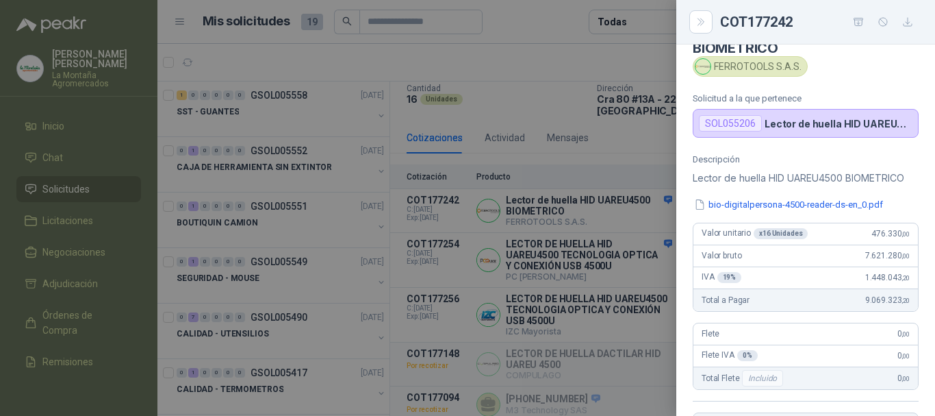
scroll to position [0, 0]
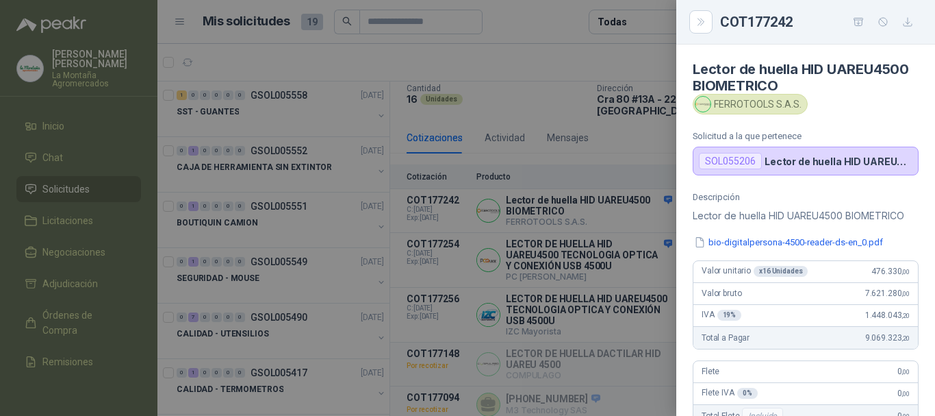
drag, startPoint x: 732, startPoint y: 242, endPoint x: 492, endPoint y: 241, distance: 239.7
click at [731, 242] on button "bio-digitalpersona-4500-reader-ds-en_0.pdf" at bounding box center [789, 242] width 192 height 14
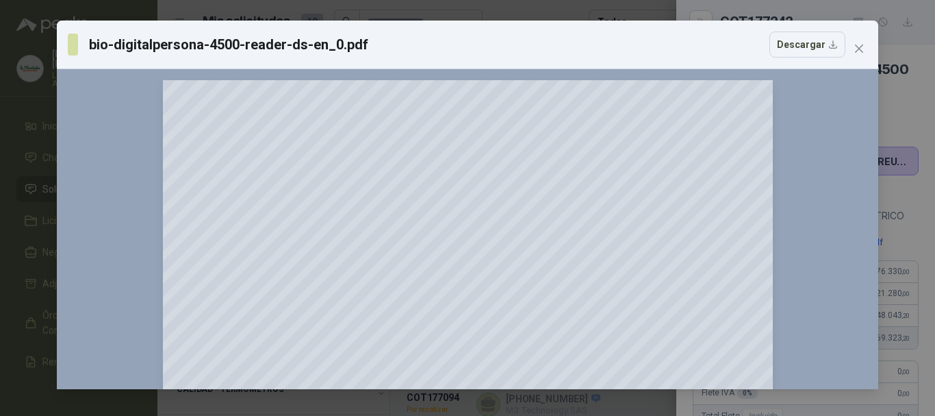
scroll to position [68, 0]
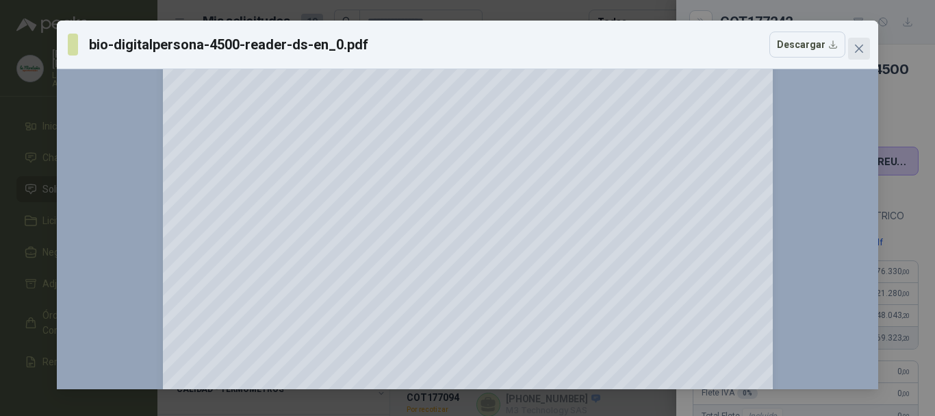
click at [856, 46] on icon "close" at bounding box center [859, 49] width 8 height 8
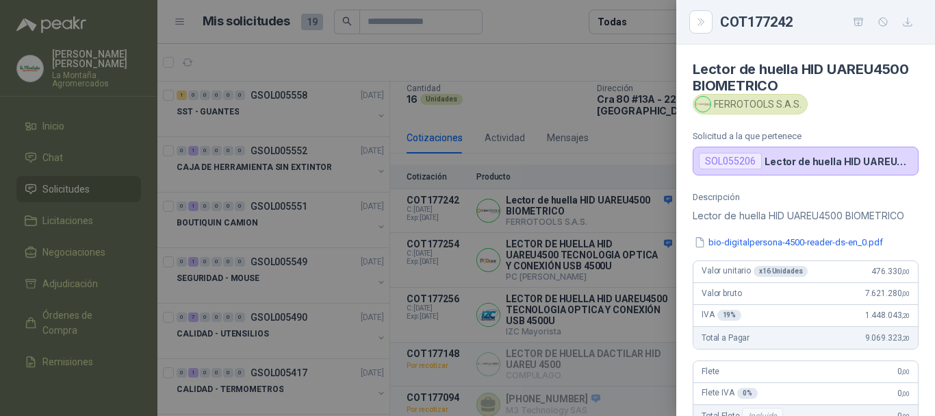
drag, startPoint x: 704, startPoint y: 24, endPoint x: 703, endPoint y: 31, distance: 6.9
click at [703, 23] on icon "Close" at bounding box center [702, 22] width 12 height 12
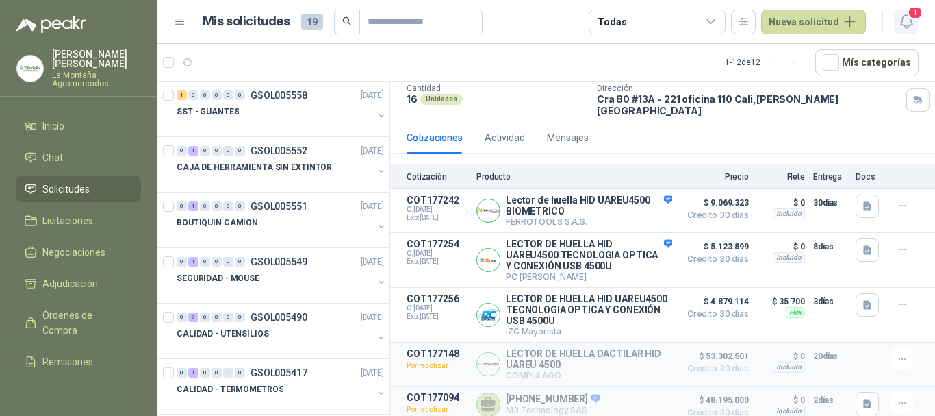
click at [916, 12] on span "1" at bounding box center [915, 12] width 15 height 13
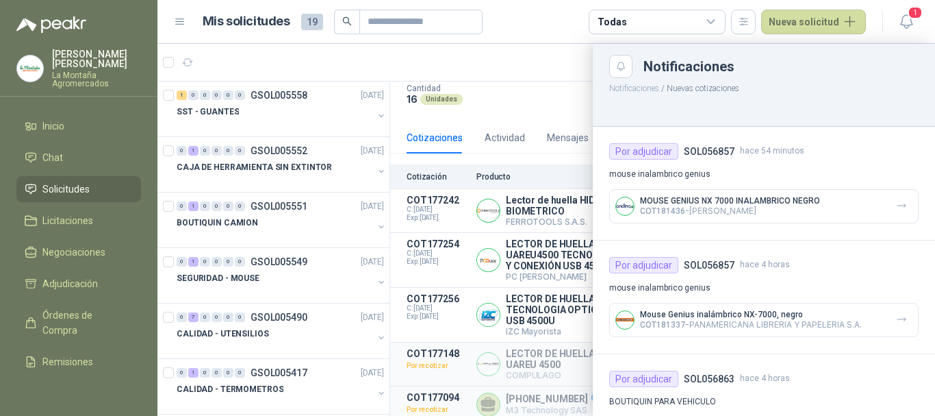
click at [653, 72] on div "Notificaciones" at bounding box center [781, 67] width 275 height 14
click at [918, 21] on button "1" at bounding box center [906, 22] width 25 height 25
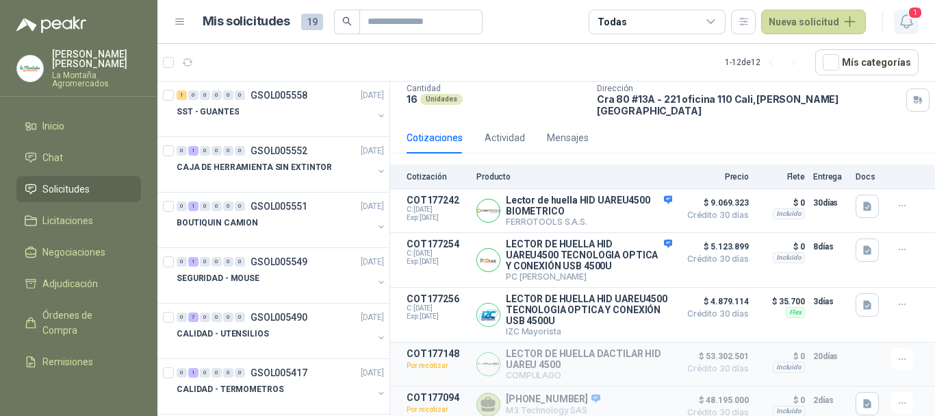
click at [909, 10] on span "1" at bounding box center [915, 12] width 15 height 13
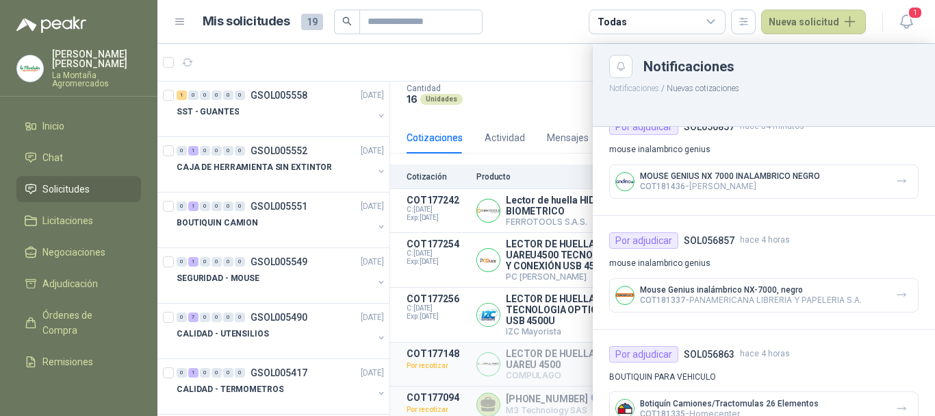
scroll to position [0, 0]
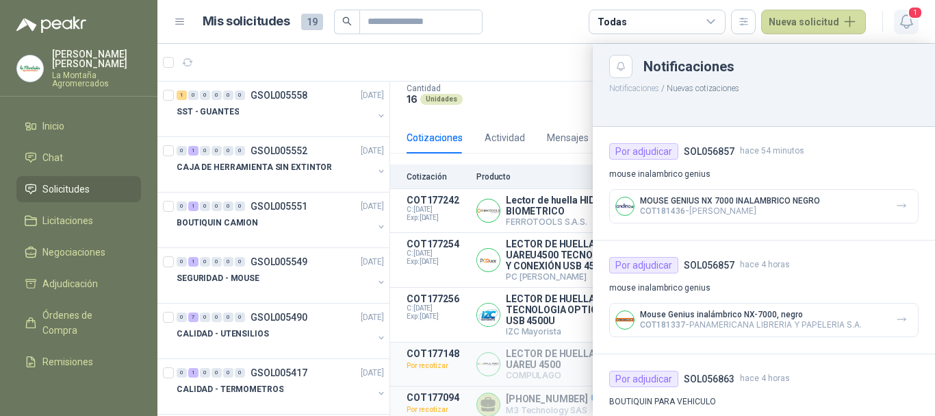
click at [910, 20] on icon "button" at bounding box center [906, 21] width 17 height 17
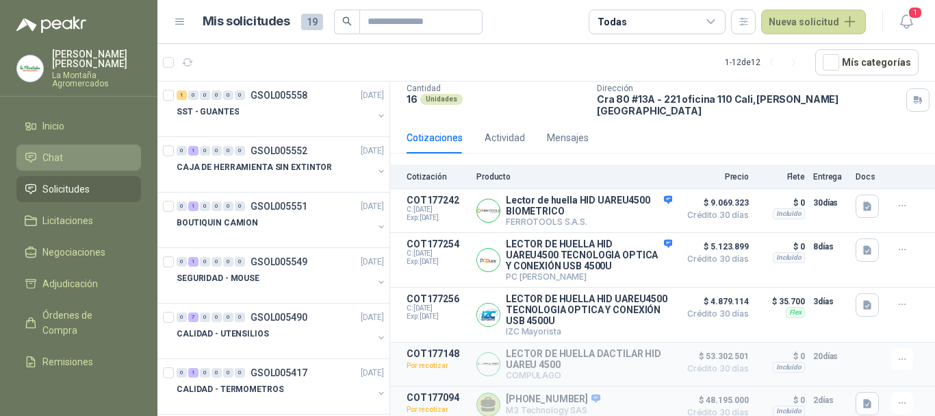
click at [45, 156] on span "Chat" at bounding box center [52, 157] width 21 height 15
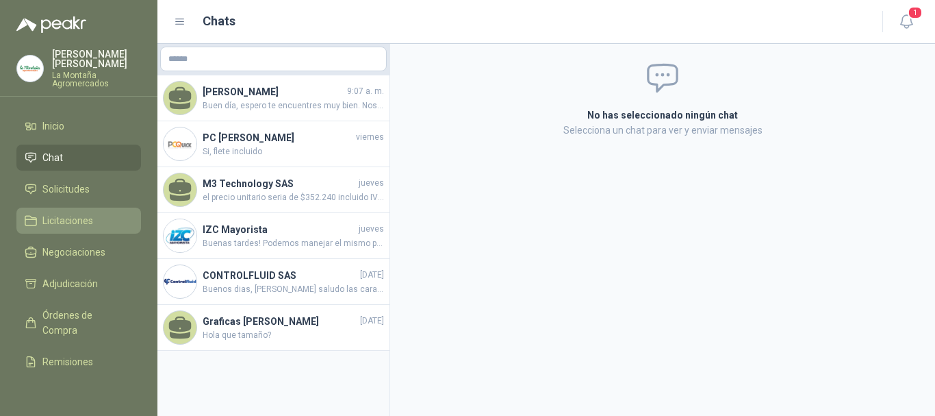
drag, startPoint x: 65, startPoint y: 186, endPoint x: 93, endPoint y: 218, distance: 42.7
click at [66, 186] on span "Solicitudes" at bounding box center [65, 188] width 47 height 15
